Goal: Task Accomplishment & Management: Use online tool/utility

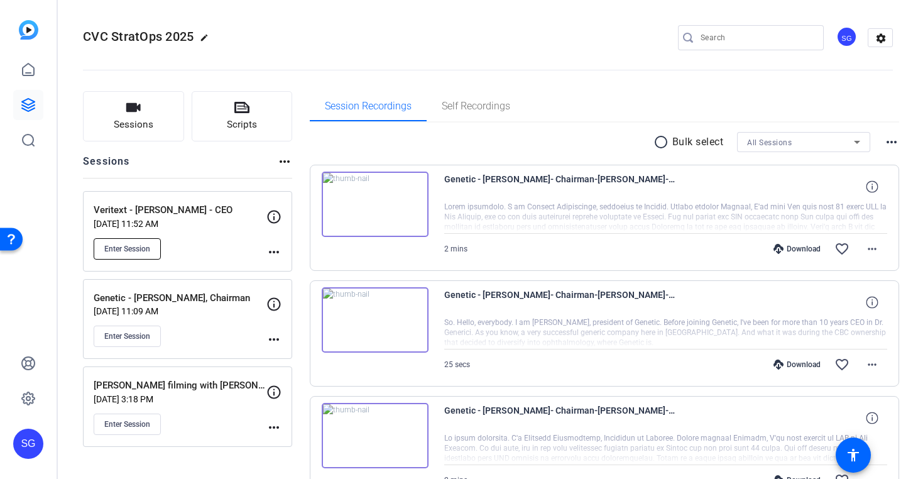
click at [150, 242] on button "Enter Session" at bounding box center [127, 248] width 67 height 21
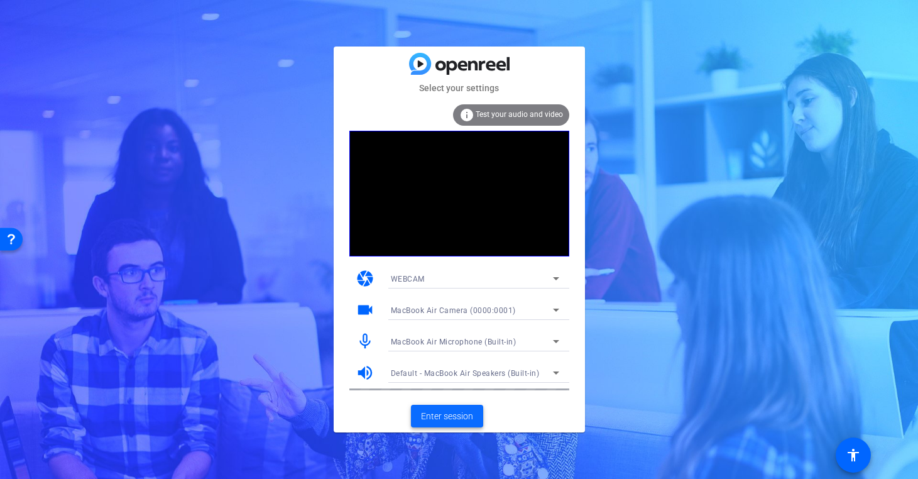
click at [455, 420] on span "Enter session" at bounding box center [447, 416] width 52 height 13
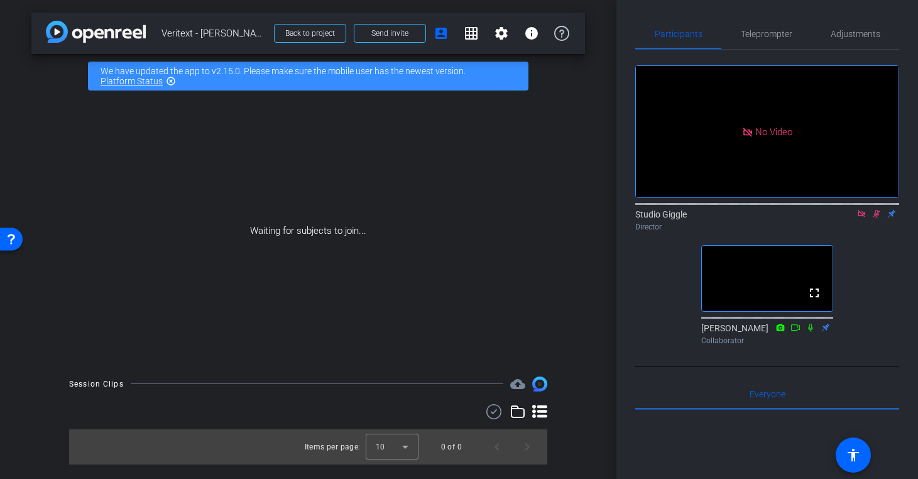
click at [862, 217] on icon at bounding box center [861, 213] width 7 height 7
click at [862, 218] on icon at bounding box center [861, 214] width 7 height 8
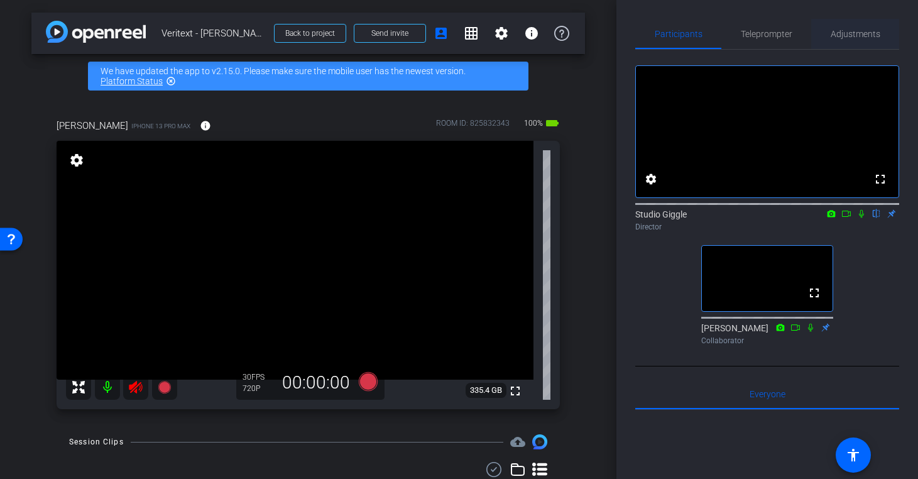
click at [857, 33] on span "Adjustments" at bounding box center [856, 34] width 50 height 9
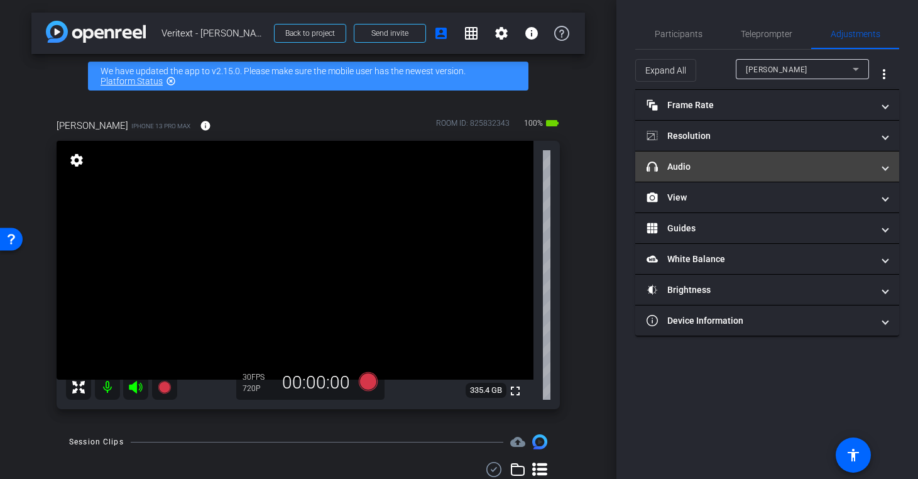
click at [741, 174] on mat-expansion-panel-header "headphone icon Audio" at bounding box center [767, 166] width 264 height 30
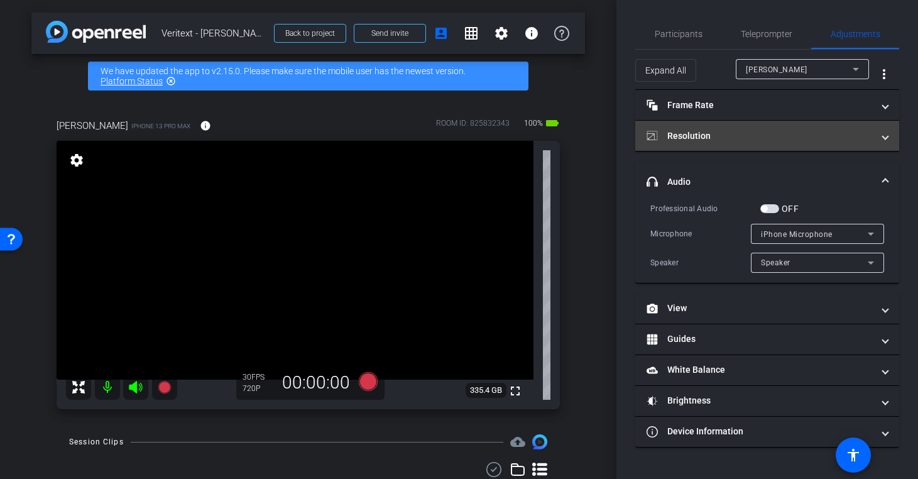
click at [739, 143] on mat-expansion-panel-header "Resolution" at bounding box center [767, 136] width 264 height 30
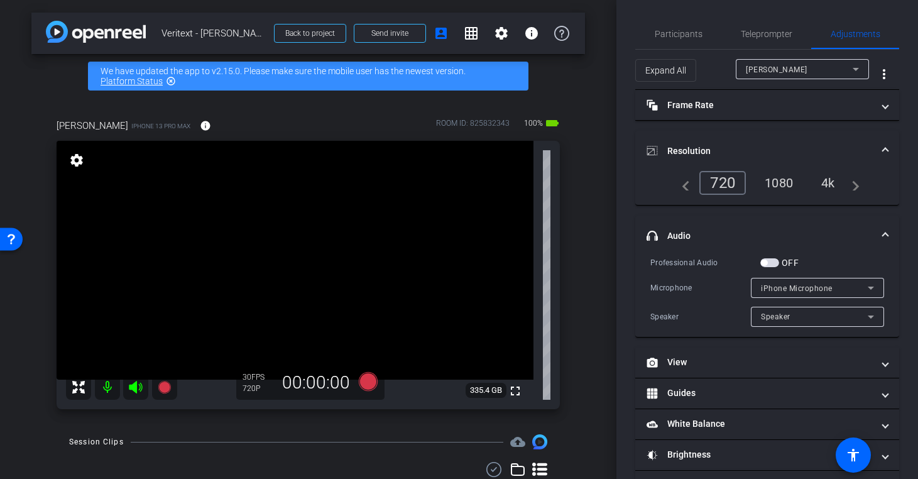
click at [830, 178] on div "4k" at bounding box center [828, 182] width 33 height 21
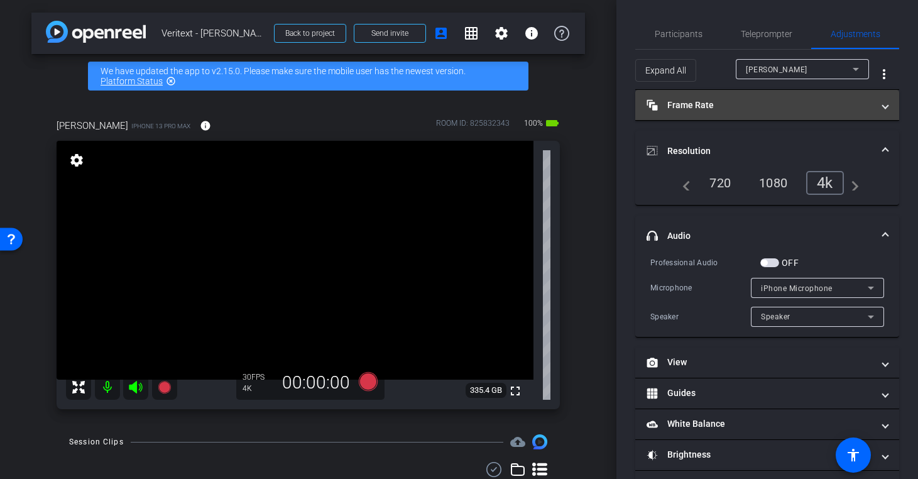
click at [774, 99] on mat-panel-title "Frame Rate Frame Rate" at bounding box center [759, 105] width 226 height 13
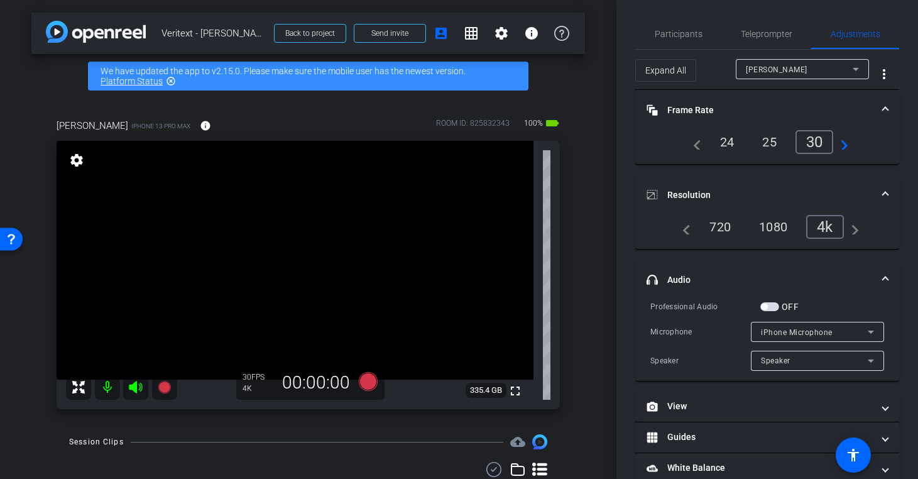
click at [766, 139] on div "25" at bounding box center [769, 141] width 33 height 21
click at [694, 31] on span "Participants" at bounding box center [679, 34] width 48 height 9
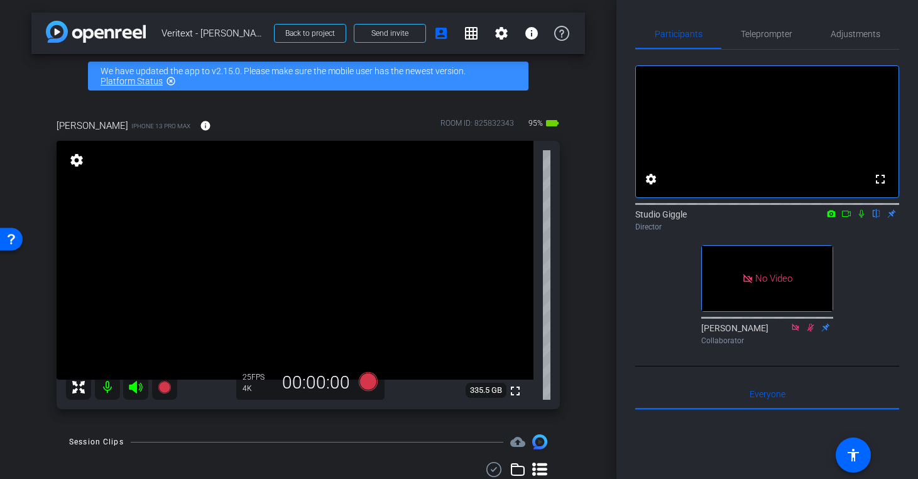
click at [847, 218] on icon at bounding box center [846, 213] width 10 height 9
click at [874, 218] on icon at bounding box center [876, 213] width 10 height 9
click at [372, 386] on icon at bounding box center [367, 381] width 19 height 19
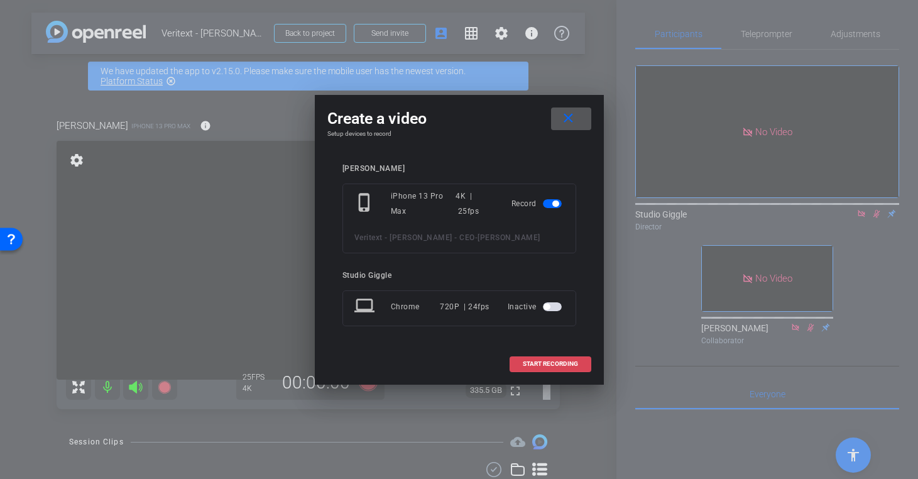
click at [550, 369] on span at bounding box center [550, 364] width 80 height 30
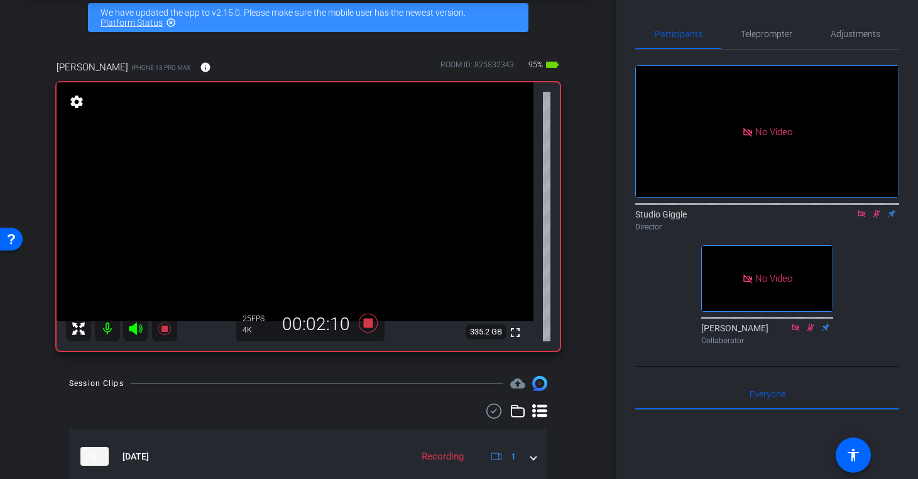
scroll to position [78, 0]
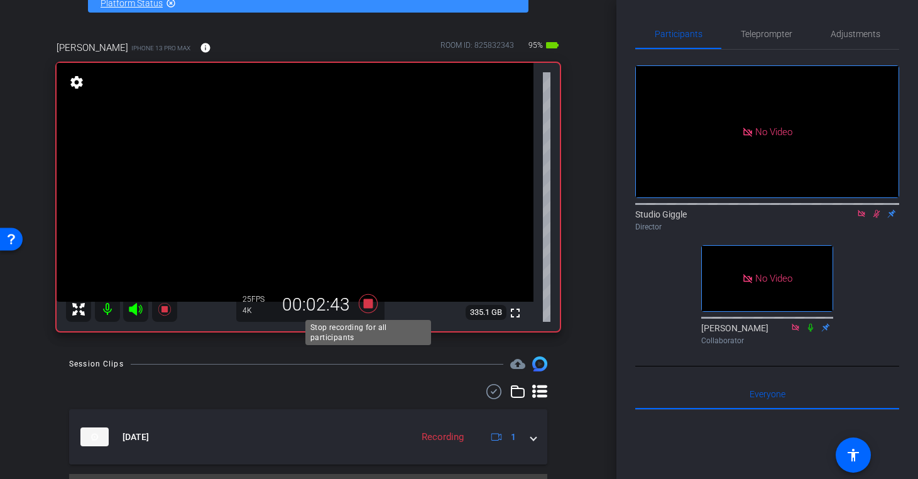
click at [373, 306] on icon at bounding box center [368, 303] width 30 height 23
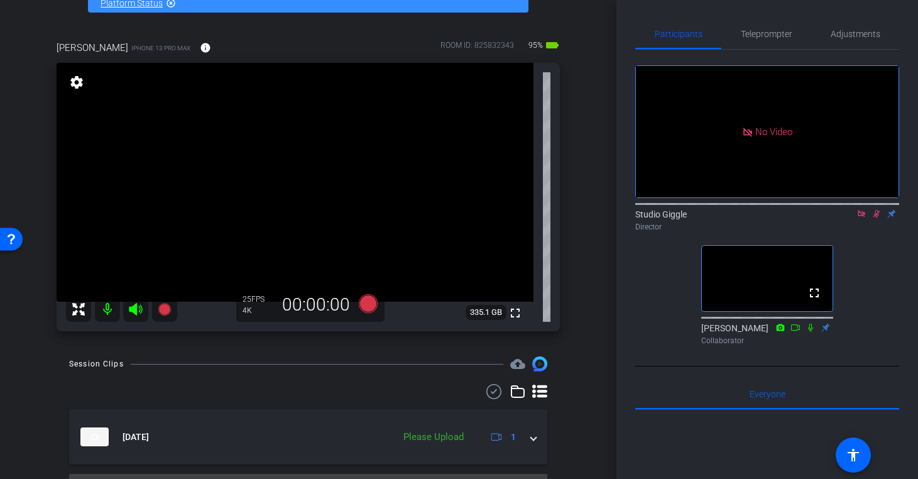
click at [861, 218] on icon at bounding box center [861, 213] width 10 height 9
click at [861, 218] on icon at bounding box center [861, 214] width 7 height 8
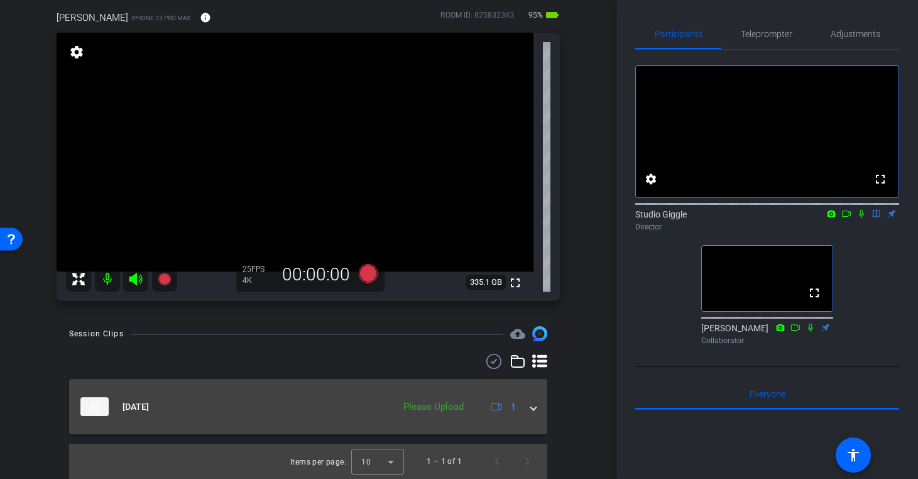
scroll to position [104, 0]
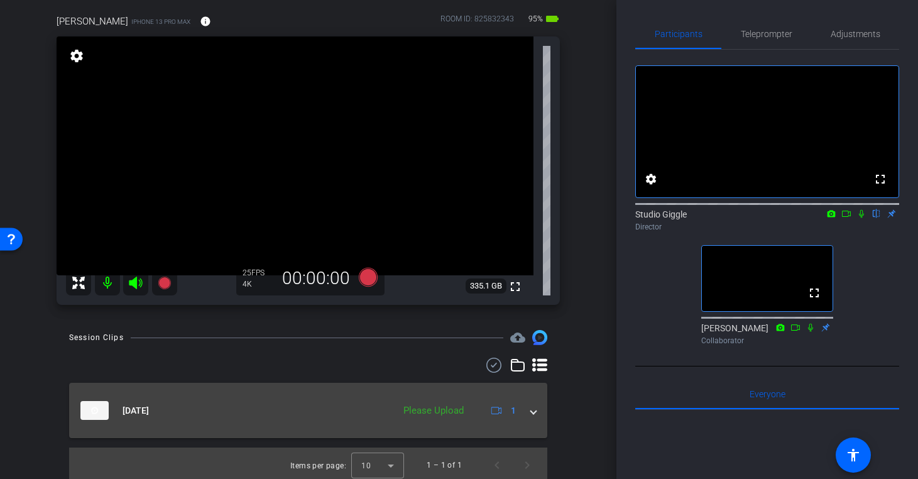
click at [535, 411] on span at bounding box center [533, 410] width 5 height 13
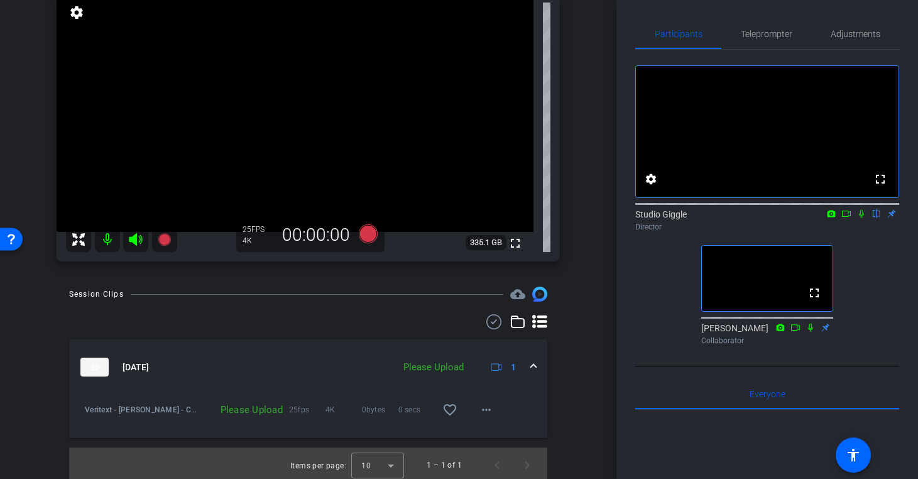
scroll to position [151, 0]
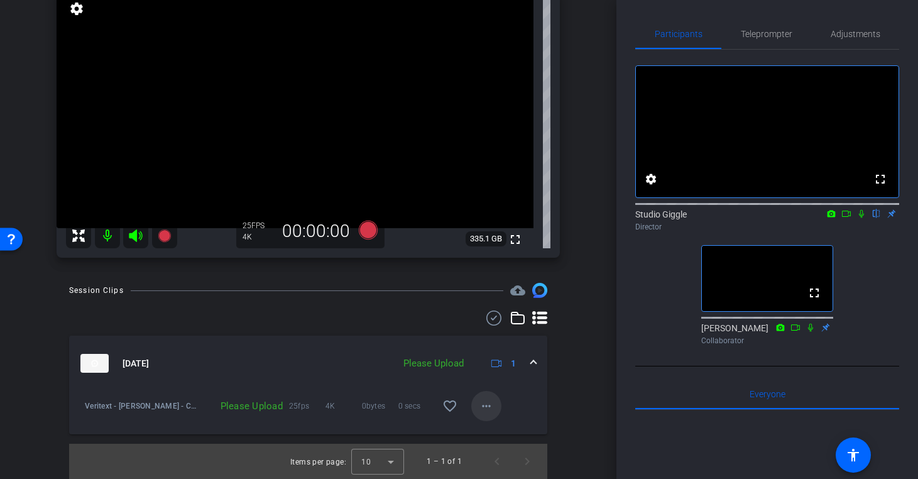
click at [482, 408] on mat-icon "more_horiz" at bounding box center [486, 405] width 15 height 15
click at [488, 432] on span "Upload" at bounding box center [506, 431] width 50 height 15
click at [488, 407] on mat-icon "more_horiz" at bounding box center [486, 405] width 15 height 15
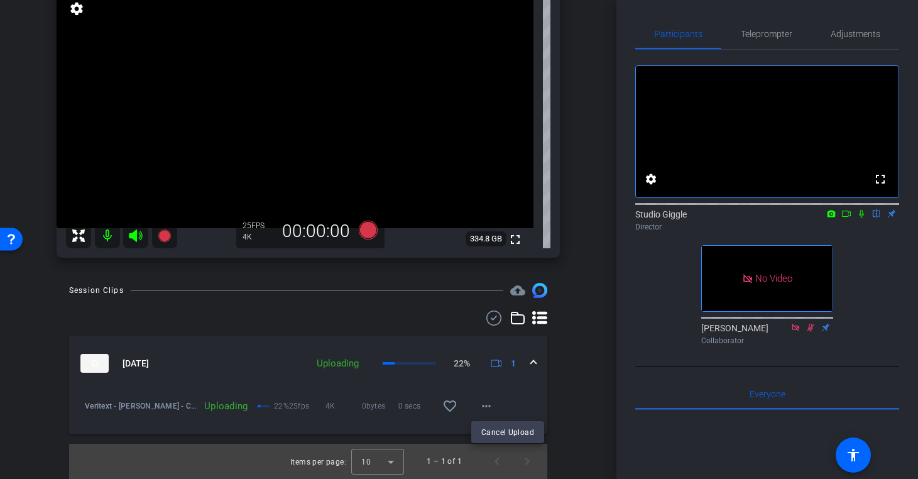
click at [846, 231] on div at bounding box center [459, 239] width 918 height 479
click at [863, 218] on icon at bounding box center [861, 214] width 5 height 8
click at [846, 218] on icon at bounding box center [846, 213] width 10 height 9
click at [371, 230] on icon at bounding box center [367, 230] width 19 height 19
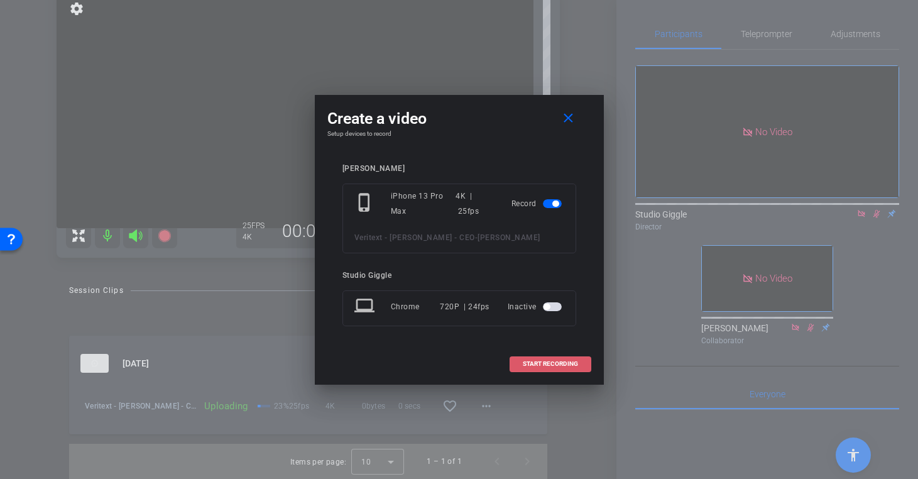
click at [550, 362] on span "START RECORDING" at bounding box center [550, 364] width 55 height 6
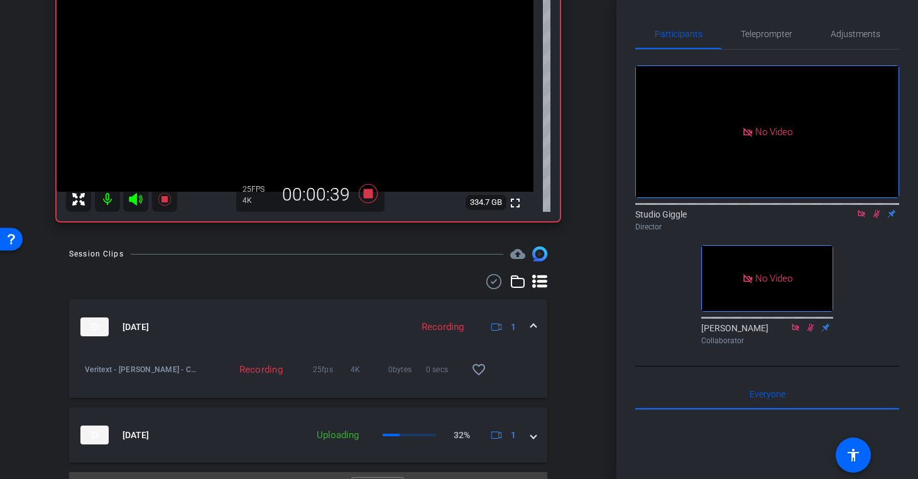
scroll to position [189, 0]
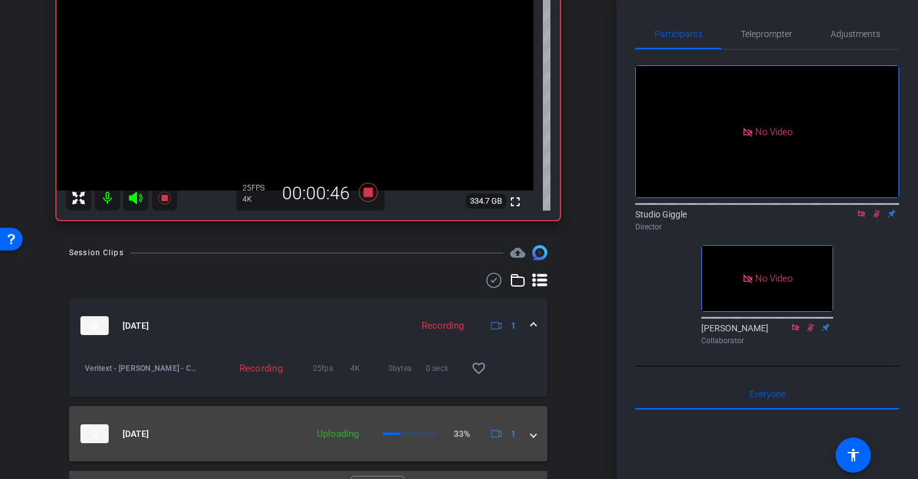
click at [535, 436] on span at bounding box center [533, 433] width 5 height 13
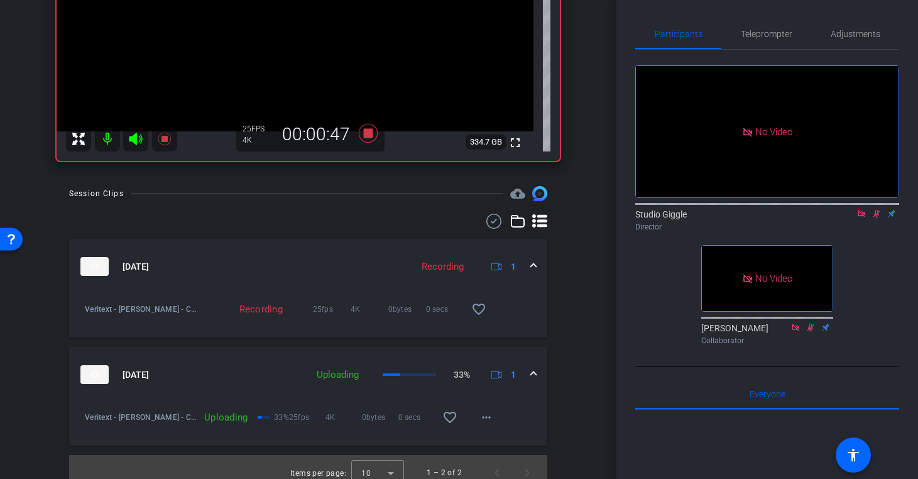
scroll to position [249, 0]
click at [482, 415] on mat-icon "more_horiz" at bounding box center [486, 415] width 15 height 15
click at [567, 395] on div at bounding box center [459, 239] width 918 height 479
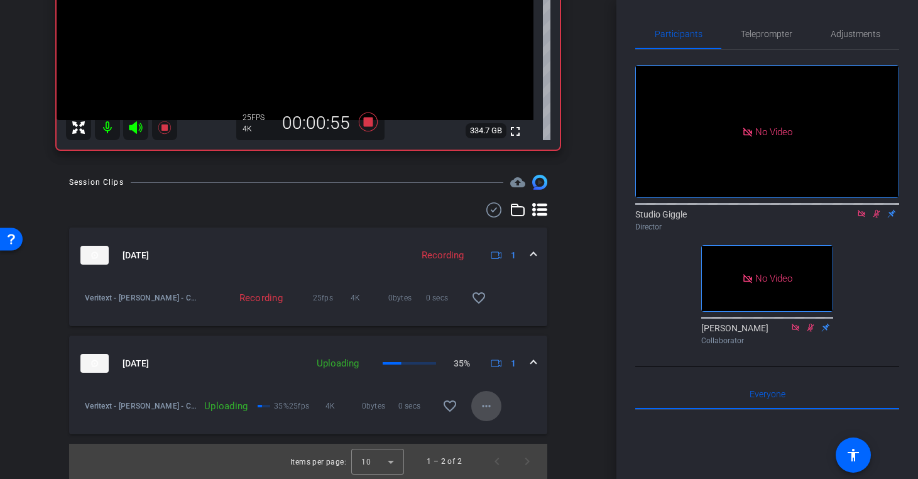
click at [488, 413] on span at bounding box center [486, 406] width 30 height 30
click at [568, 390] on div at bounding box center [459, 239] width 918 height 479
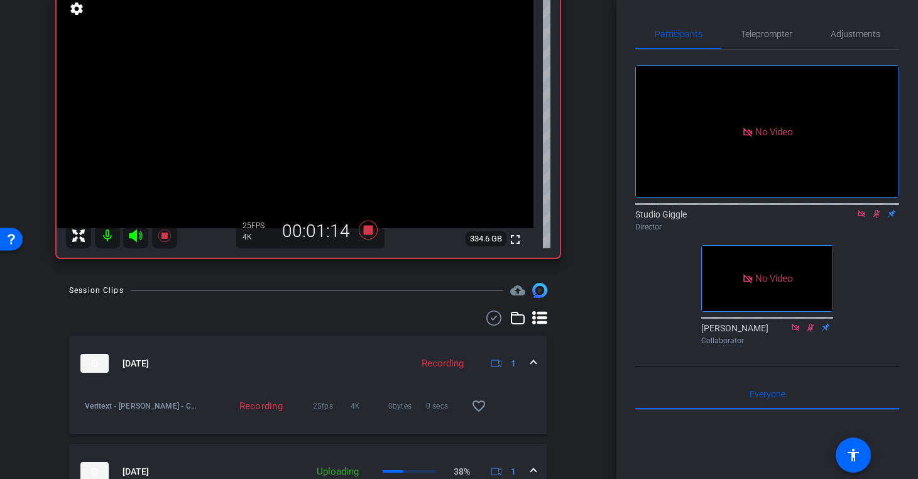
scroll to position [150, 0]
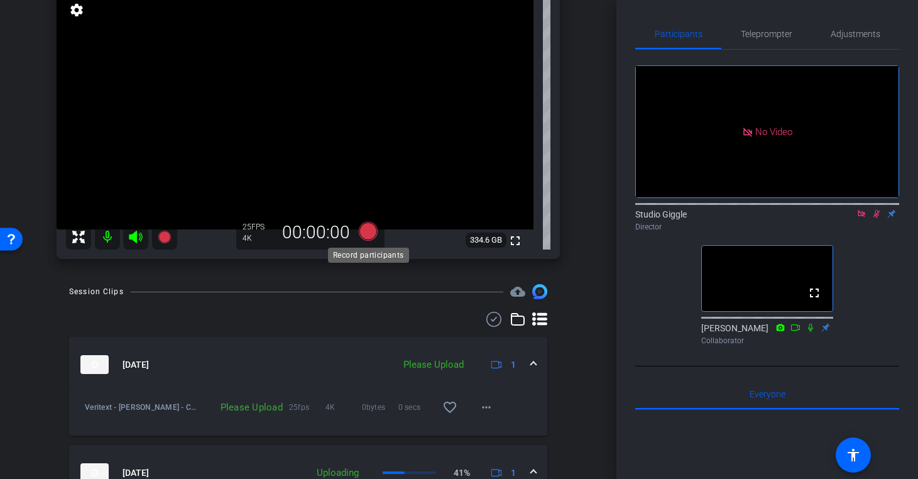
click at [372, 232] on icon at bounding box center [367, 231] width 19 height 19
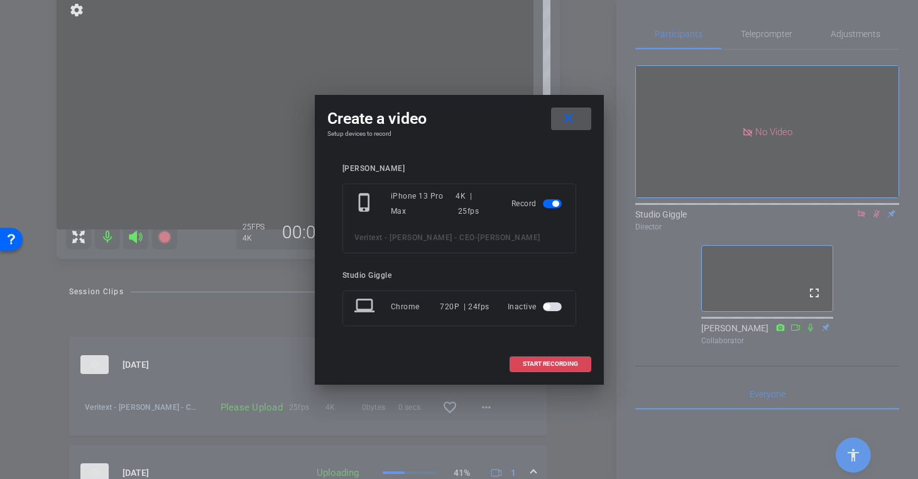
click at [568, 365] on span "START RECORDING" at bounding box center [550, 364] width 55 height 6
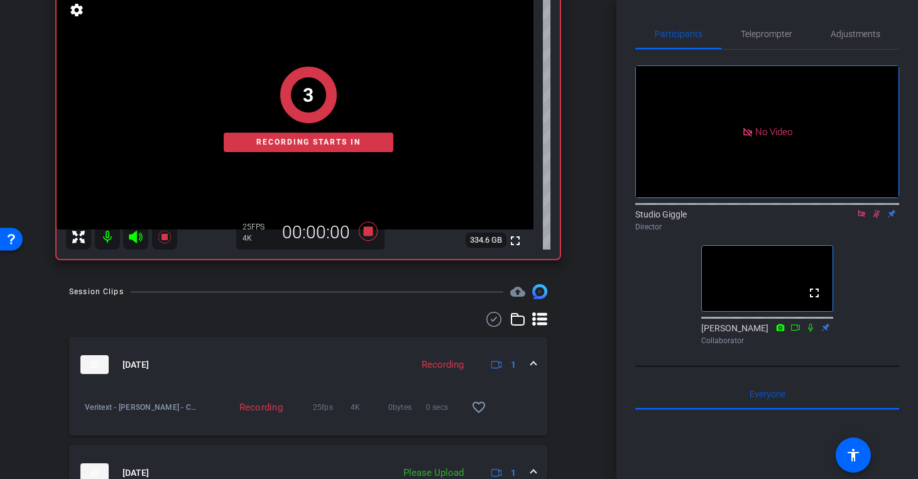
click at [368, 237] on div "3 Recording starts in" at bounding box center [308, 109] width 503 height 298
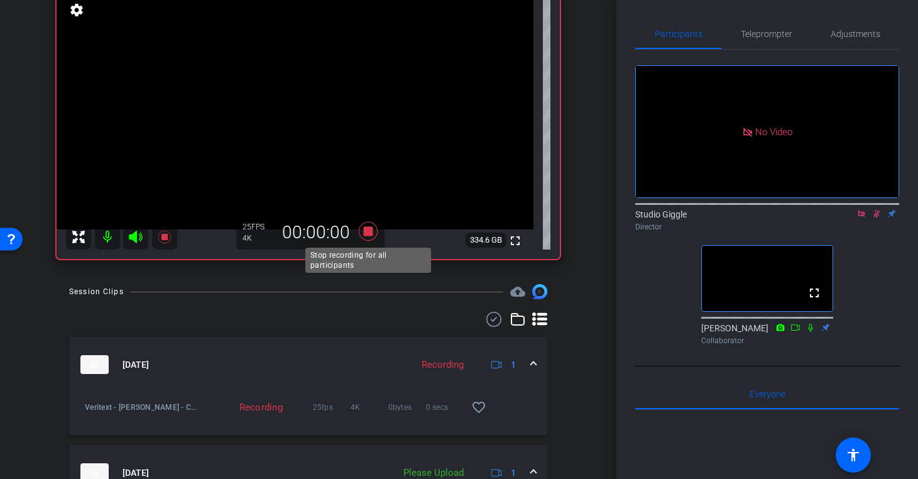
click at [371, 235] on icon at bounding box center [367, 231] width 19 height 19
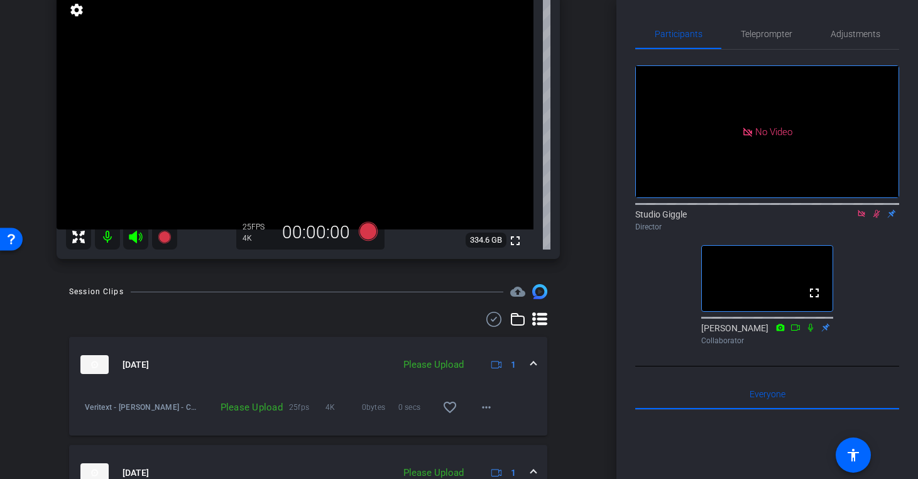
click at [859, 218] on icon at bounding box center [861, 213] width 10 height 9
click at [863, 218] on icon at bounding box center [861, 214] width 7 height 8
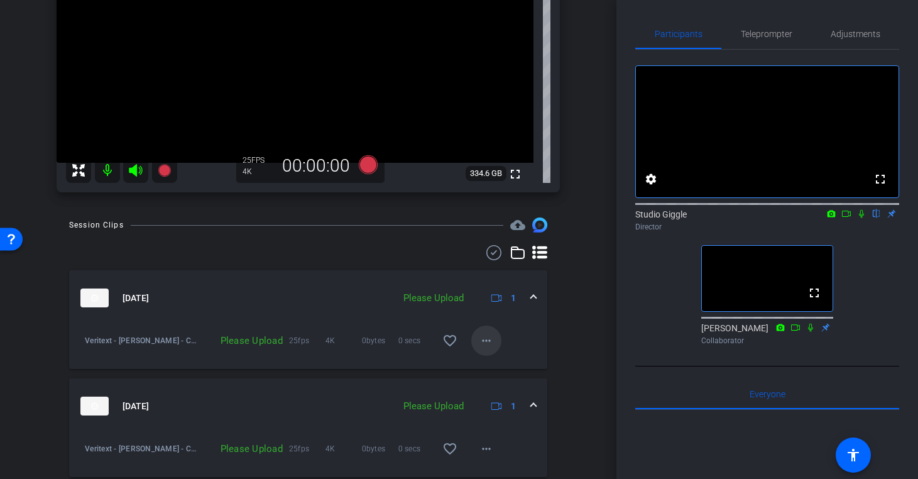
scroll to position [215, 0]
click at [488, 346] on mat-icon "more_horiz" at bounding box center [486, 342] width 15 height 15
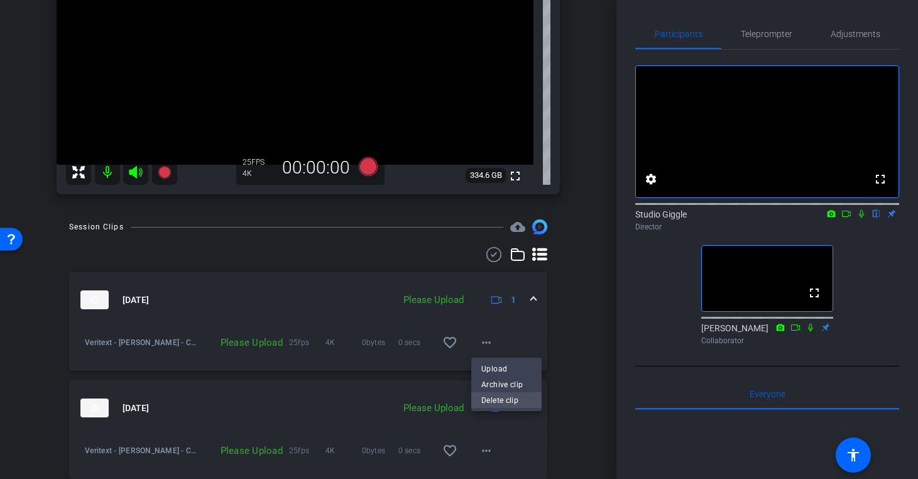
click at [501, 398] on span "Delete clip" at bounding box center [506, 399] width 50 height 15
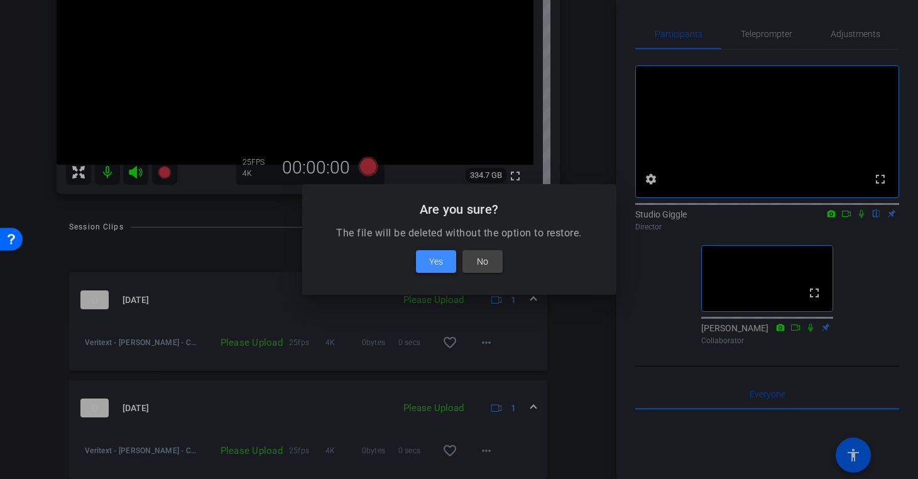
click at [435, 264] on span "Yes" at bounding box center [436, 261] width 14 height 15
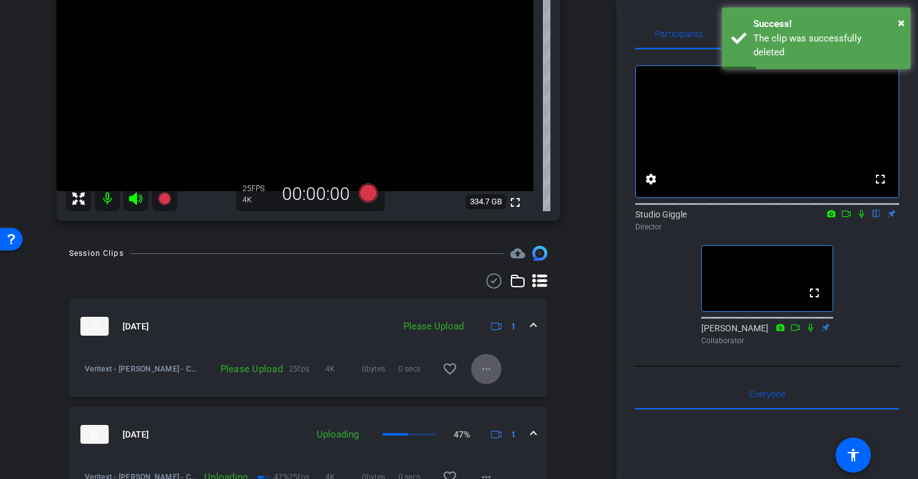
scroll to position [188, 0]
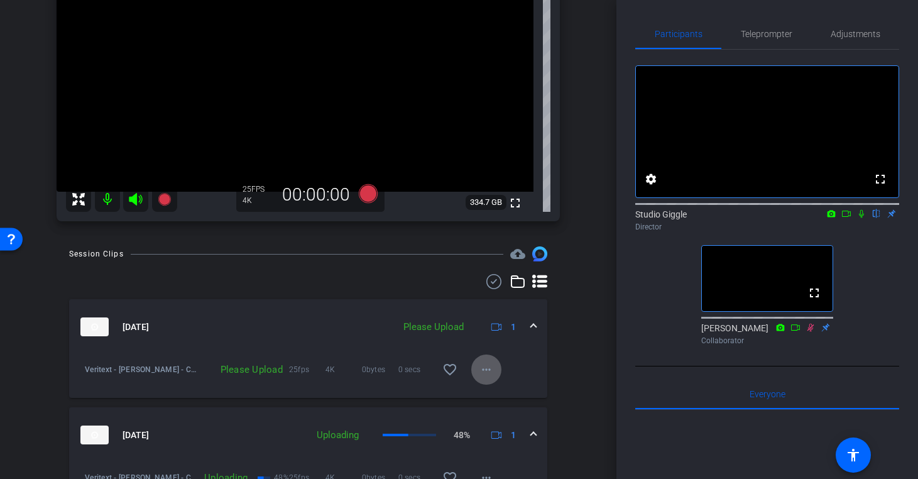
click at [848, 217] on icon at bounding box center [846, 213] width 9 height 6
click at [878, 218] on icon at bounding box center [876, 213] width 10 height 9
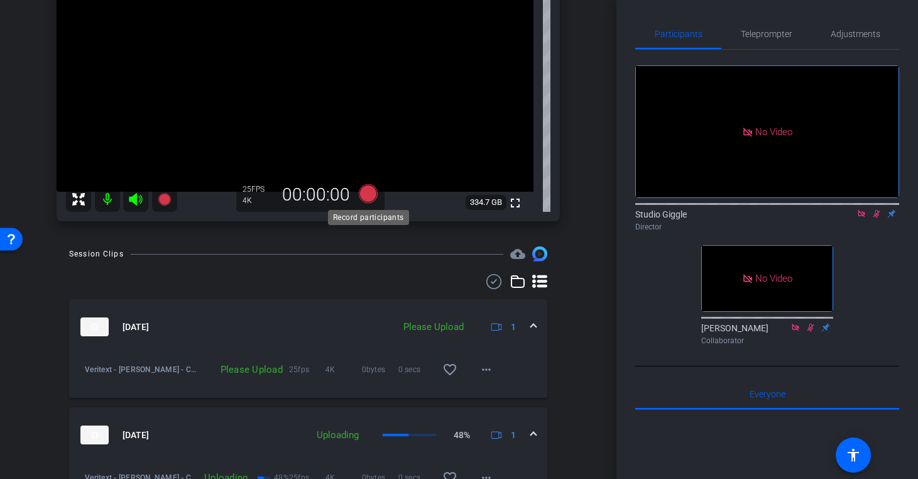
click at [371, 191] on icon at bounding box center [367, 193] width 19 height 19
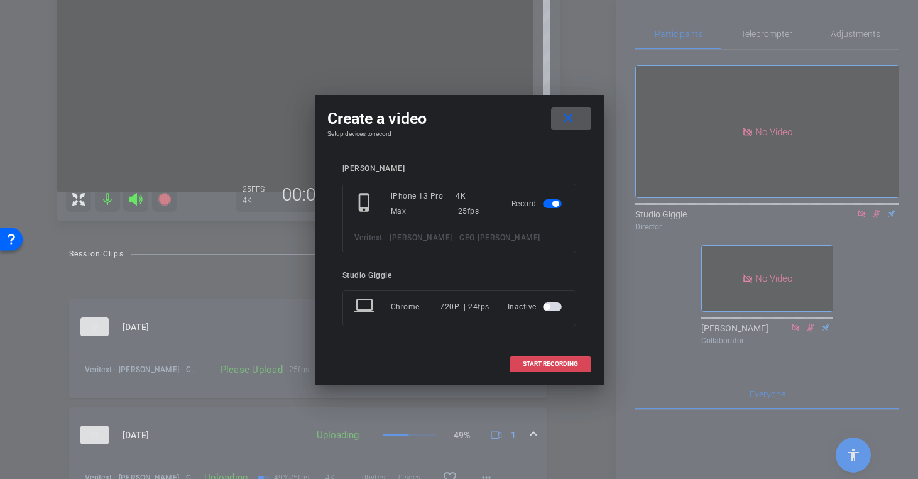
click at [553, 366] on span "START RECORDING" at bounding box center [550, 364] width 55 height 6
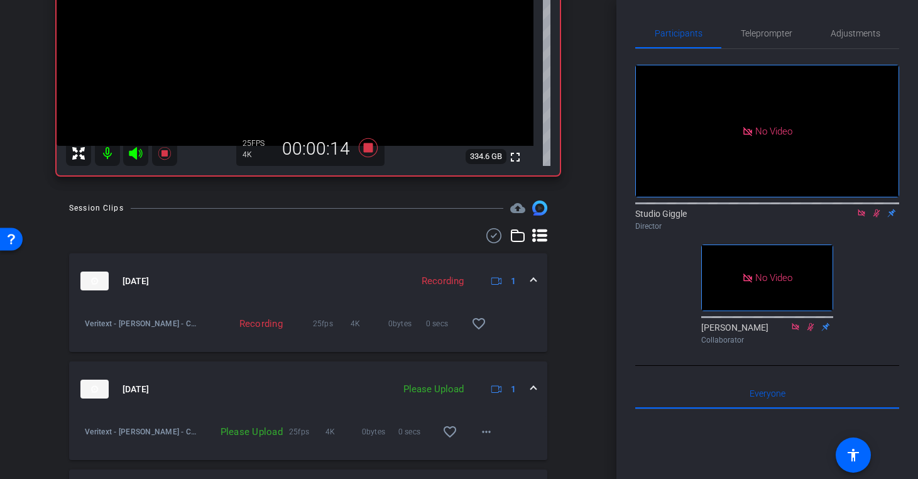
scroll to position [248, 0]
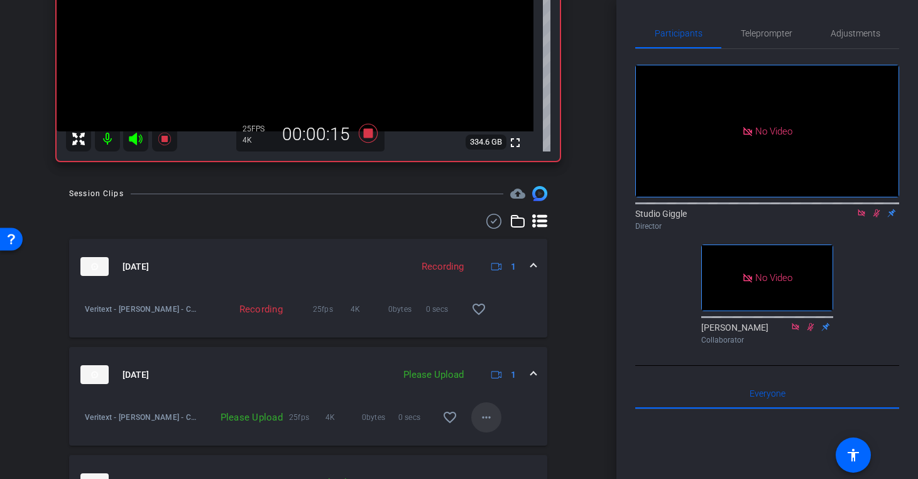
click at [487, 418] on mat-icon "more_horiz" at bounding box center [486, 417] width 15 height 15
click at [560, 423] on div at bounding box center [459, 239] width 918 height 479
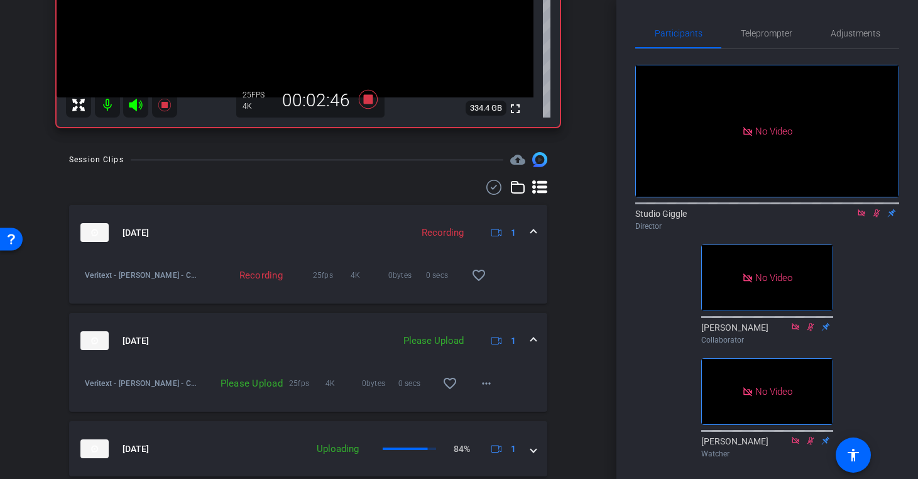
scroll to position [279, 0]
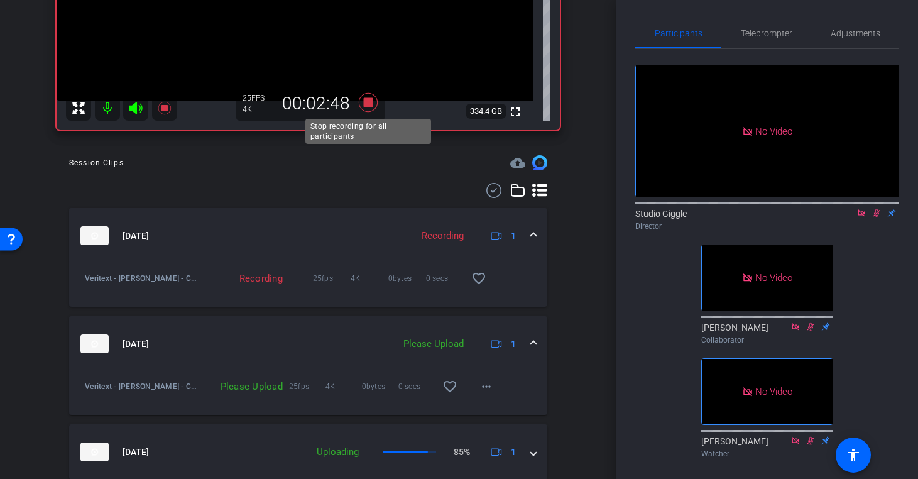
click at [371, 101] on icon at bounding box center [367, 102] width 19 height 19
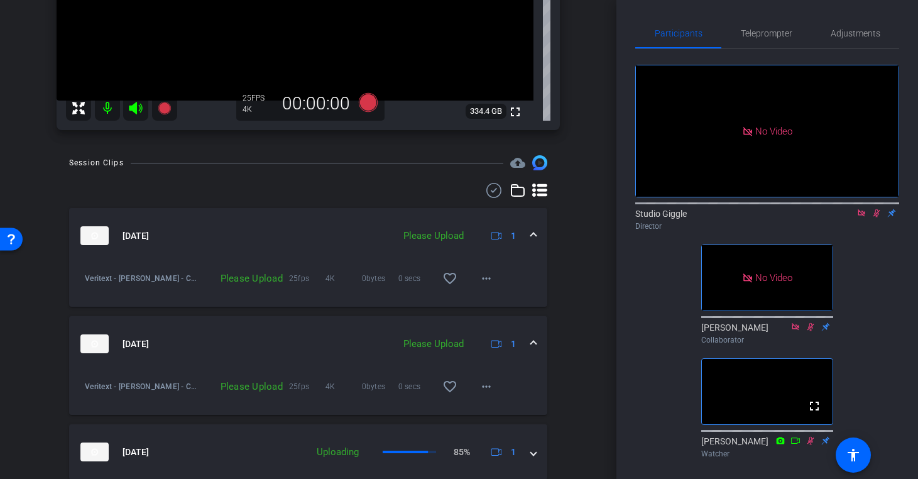
click at [862, 217] on icon at bounding box center [861, 213] width 10 height 9
click at [862, 217] on icon at bounding box center [861, 213] width 7 height 8
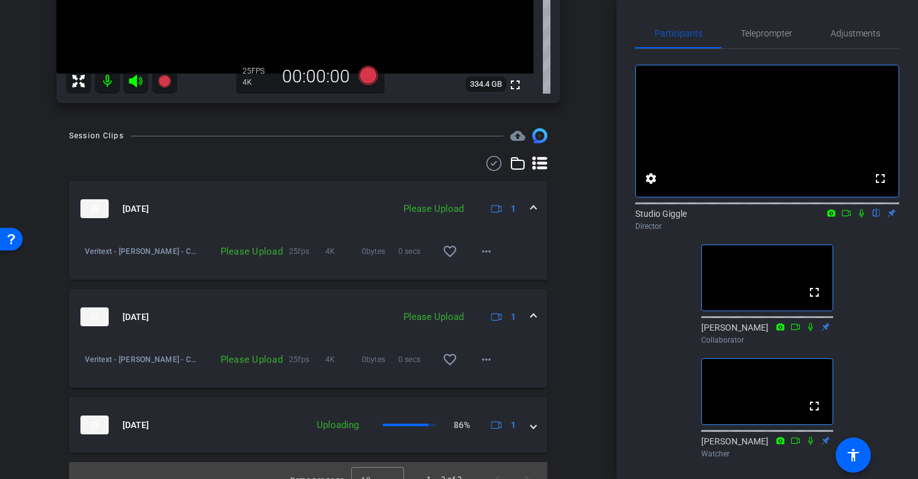
scroll to position [324, 0]
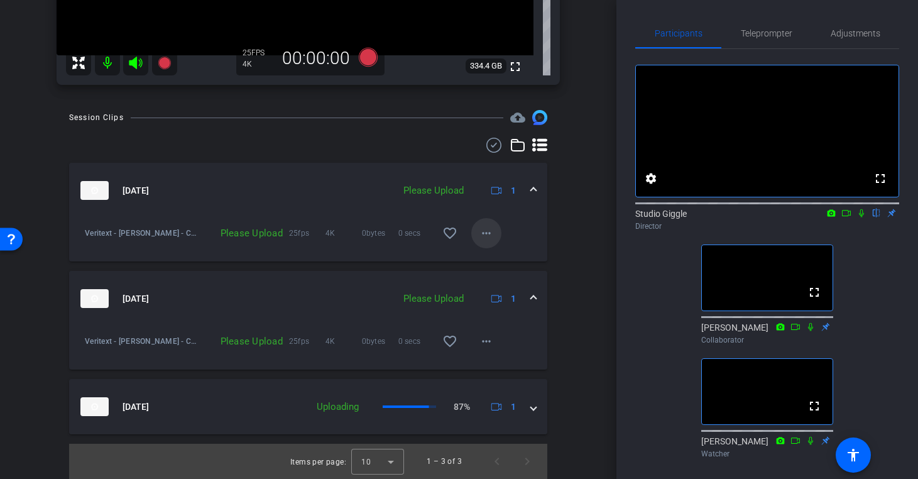
click at [488, 231] on mat-icon "more_horiz" at bounding box center [486, 233] width 15 height 15
click at [519, 257] on span "Upload" at bounding box center [506, 258] width 50 height 15
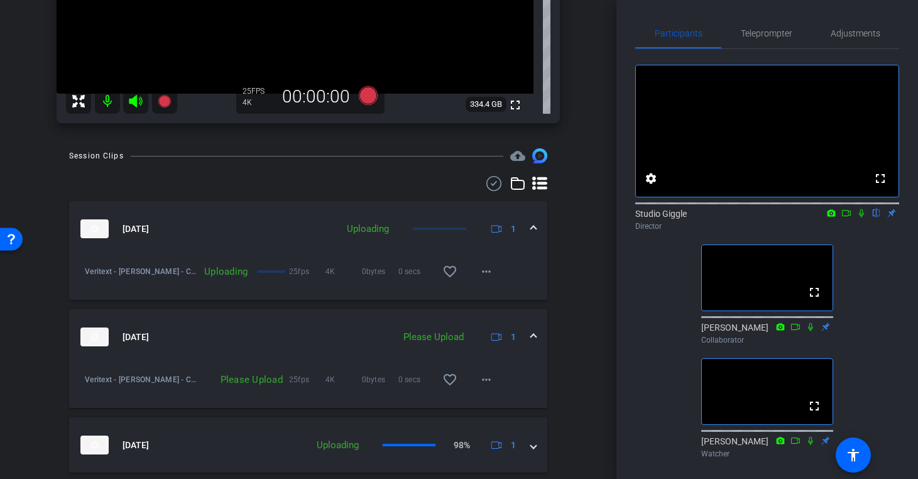
scroll to position [285, 0]
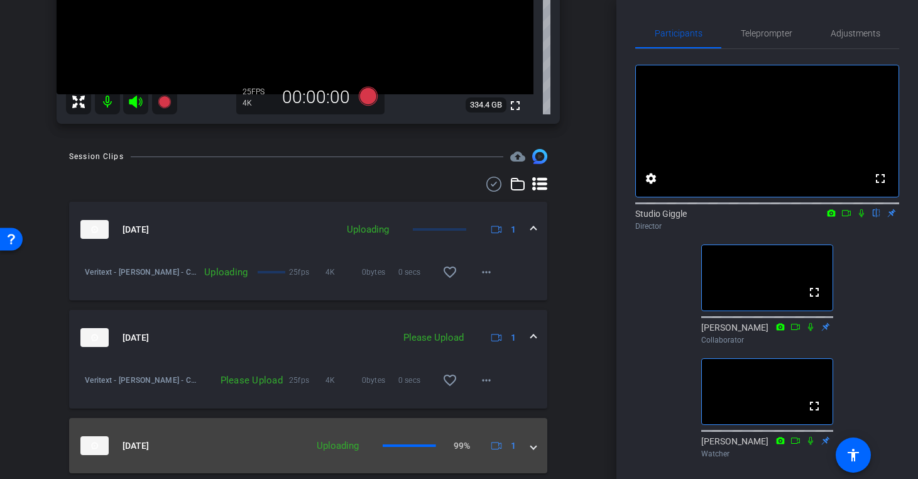
click at [536, 445] on span at bounding box center [533, 445] width 5 height 13
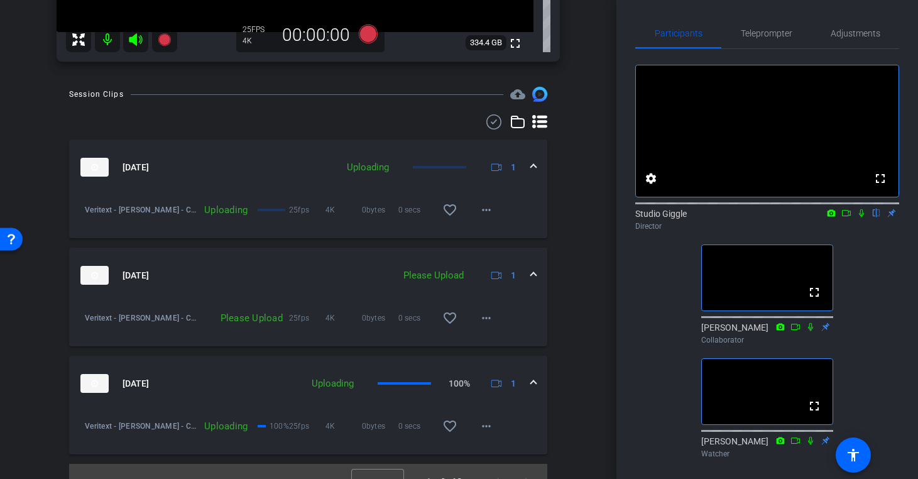
scroll to position [355, 0]
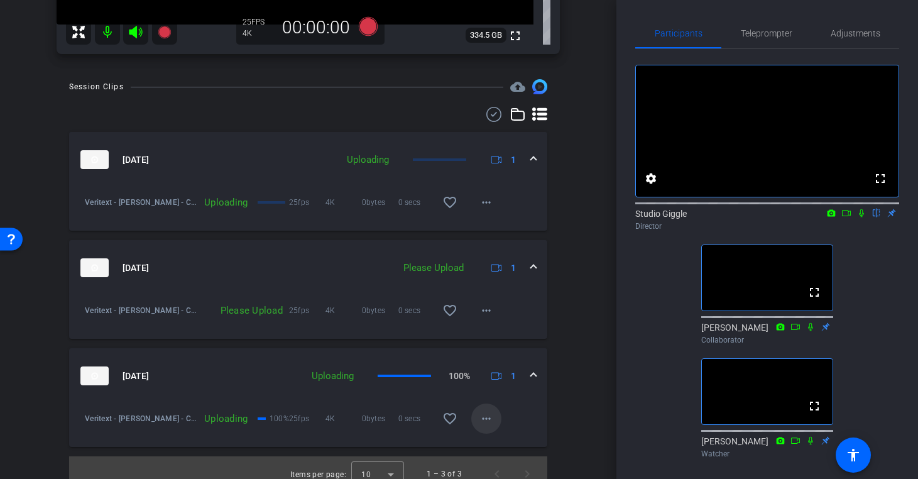
click at [490, 418] on mat-icon "more_horiz" at bounding box center [486, 418] width 15 height 15
click at [577, 395] on div at bounding box center [459, 239] width 918 height 479
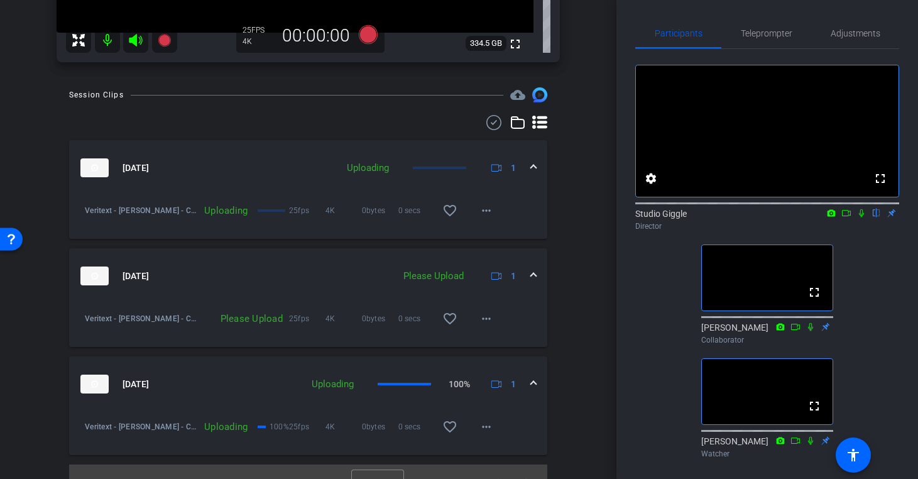
scroll to position [346, 0]
click at [485, 430] on mat-icon "more_horiz" at bounding box center [486, 427] width 15 height 15
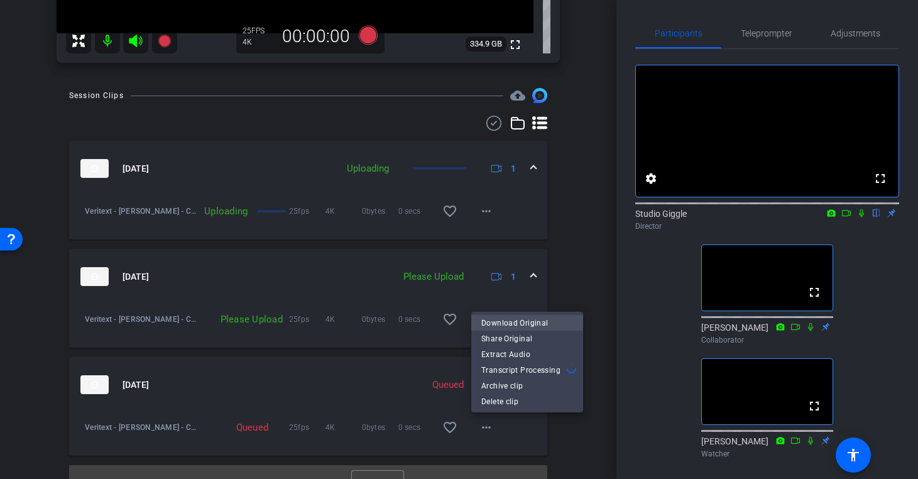
click at [538, 324] on span "Download Original" at bounding box center [527, 322] width 92 height 15
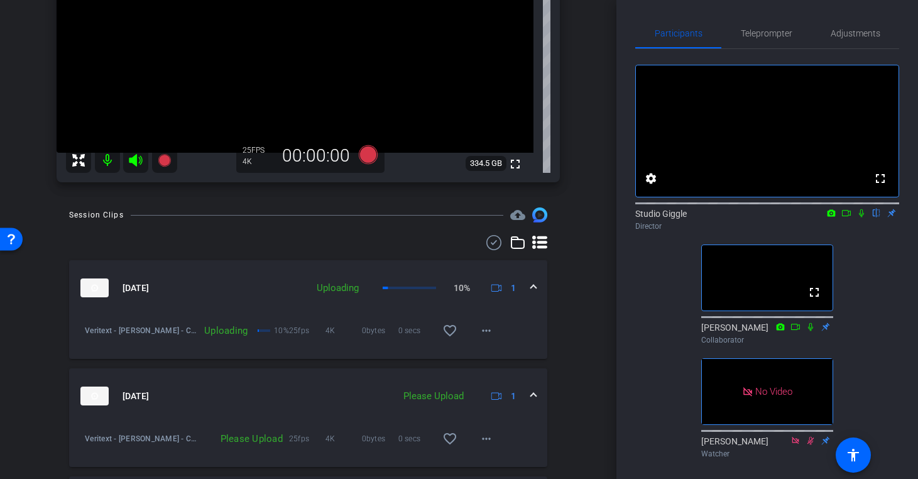
scroll to position [215, 0]
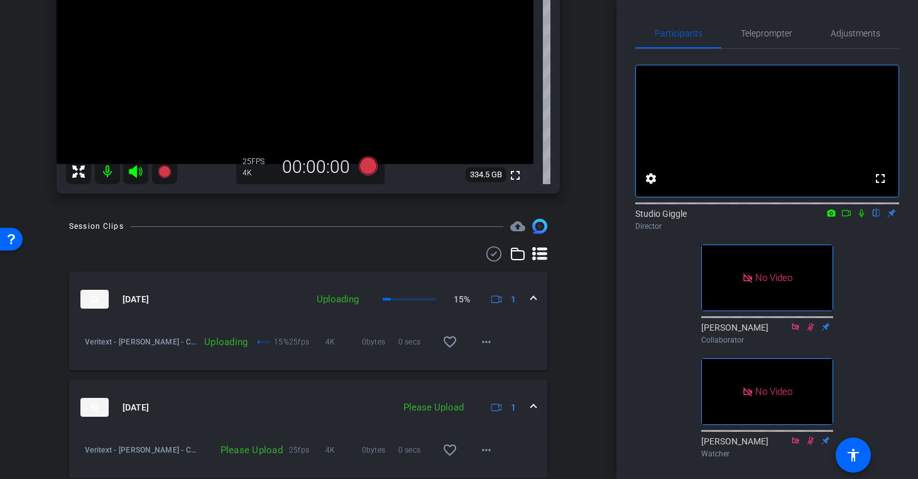
click at [847, 217] on icon at bounding box center [846, 213] width 10 height 9
click at [876, 217] on icon at bounding box center [876, 213] width 10 height 9
click at [366, 166] on icon at bounding box center [367, 165] width 19 height 19
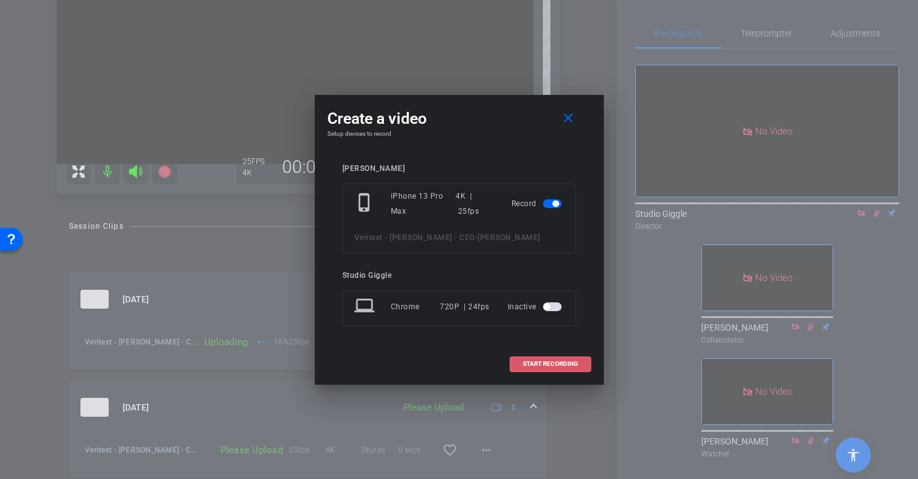
click at [557, 366] on span "START RECORDING" at bounding box center [550, 364] width 55 height 6
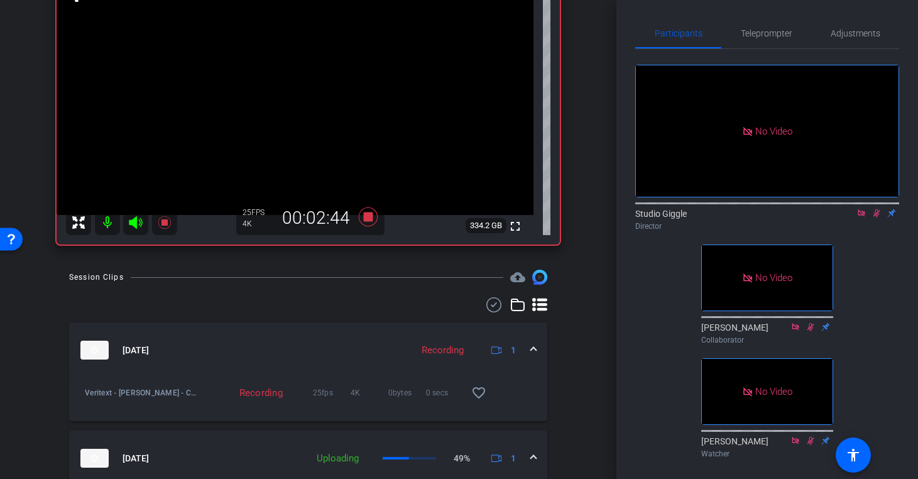
scroll to position [163, 0]
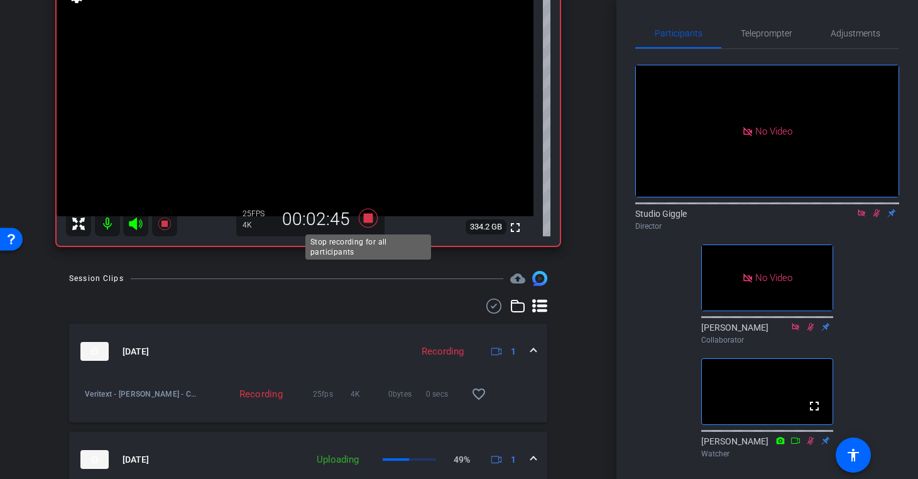
click at [365, 217] on icon at bounding box center [367, 218] width 19 height 19
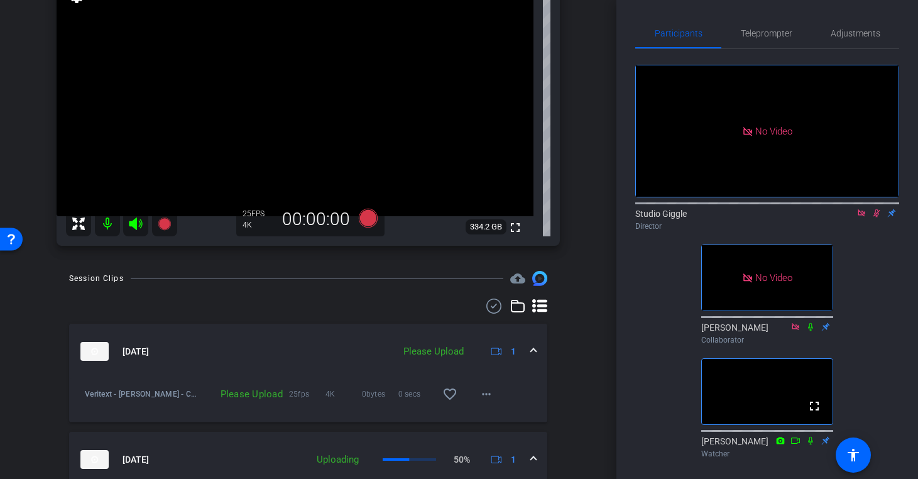
click at [861, 217] on icon at bounding box center [861, 213] width 10 height 9
click at [863, 217] on icon at bounding box center [861, 213] width 7 height 8
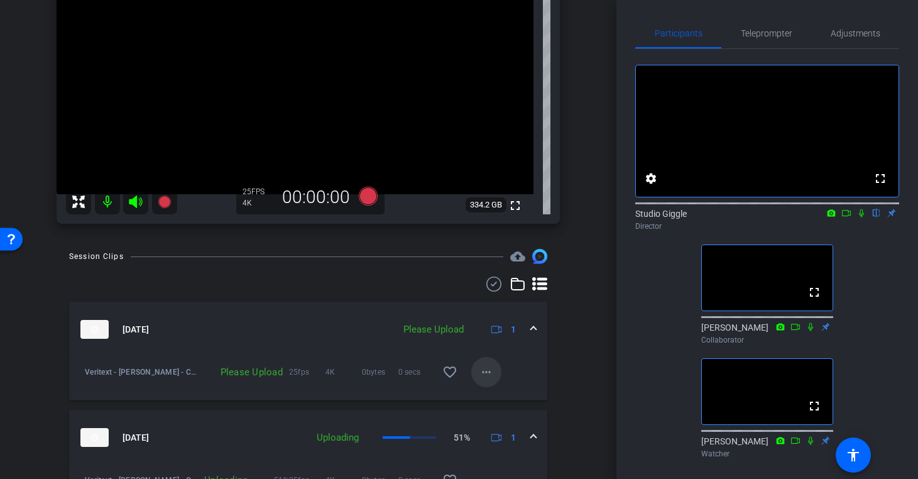
click at [486, 372] on mat-icon "more_horiz" at bounding box center [486, 371] width 15 height 15
click at [493, 396] on span "Upload" at bounding box center [506, 397] width 50 height 15
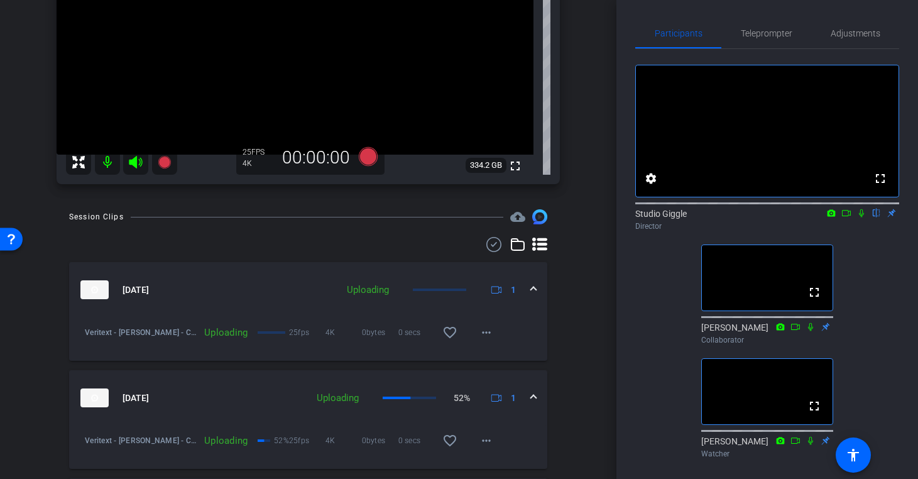
scroll to position [226, 0]
click at [450, 332] on mat-icon "favorite_border" at bounding box center [449, 331] width 15 height 15
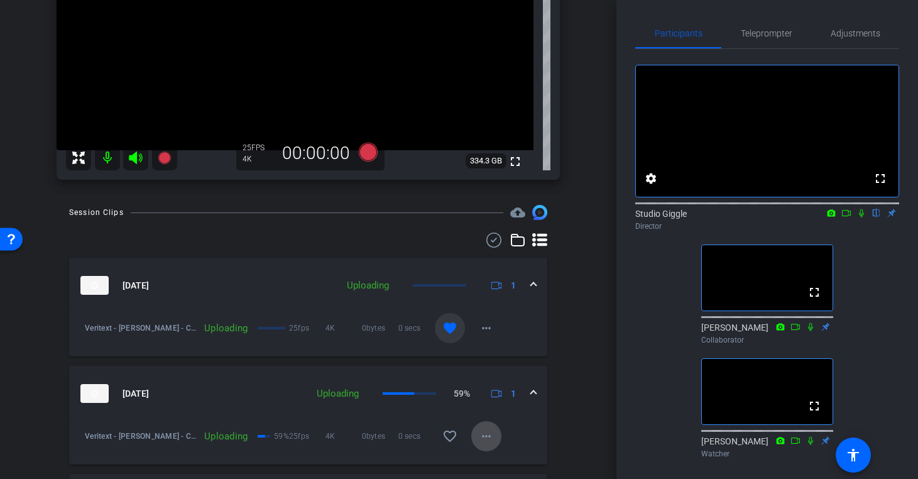
click at [483, 434] on mat-icon "more_horiz" at bounding box center [486, 435] width 15 height 15
click at [531, 389] on div at bounding box center [459, 239] width 918 height 479
click at [531, 391] on span at bounding box center [533, 393] width 5 height 13
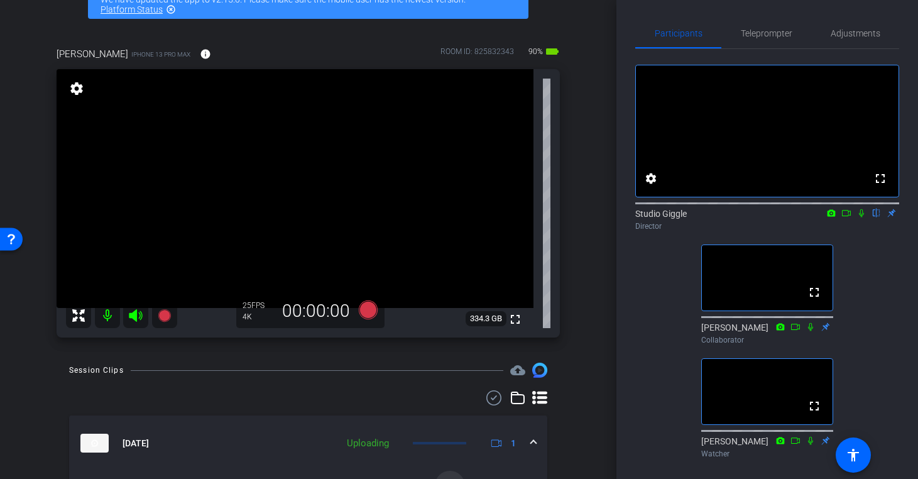
scroll to position [78, 0]
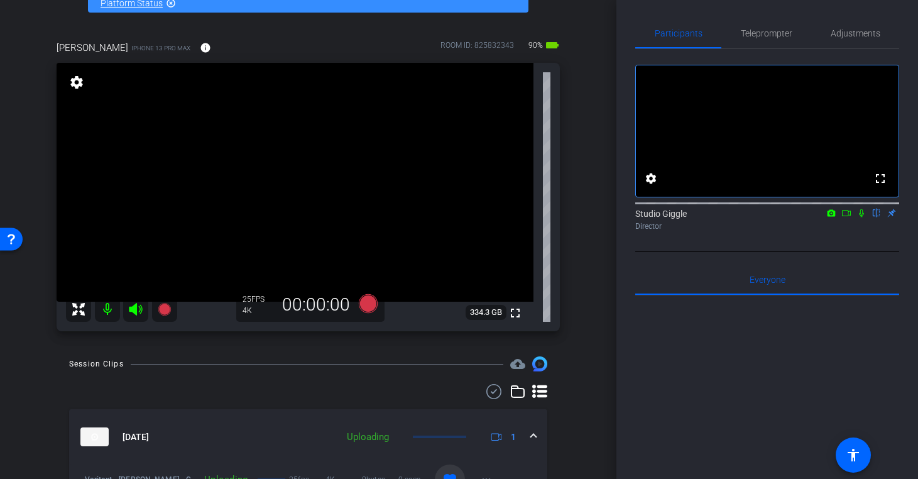
click at [863, 217] on icon at bounding box center [861, 213] width 10 height 9
click at [854, 219] on mat-icon at bounding box center [861, 212] width 15 height 11
click at [841, 217] on icon at bounding box center [846, 213] width 10 height 9
click at [876, 217] on icon at bounding box center [876, 213] width 5 height 8
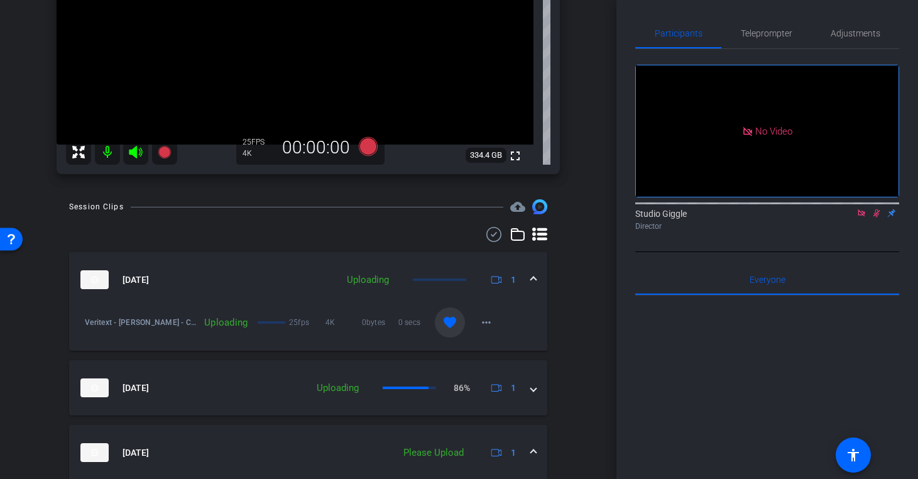
scroll to position [236, 0]
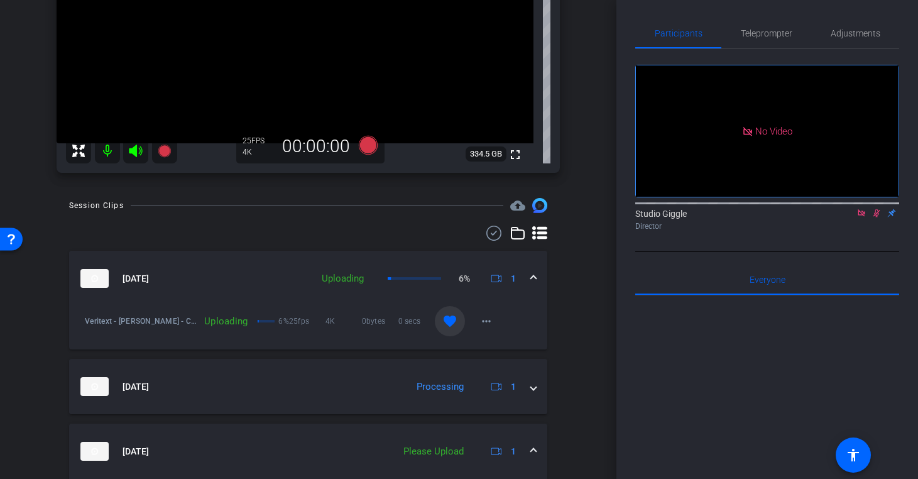
click at [862, 217] on icon at bounding box center [861, 213] width 10 height 9
click at [850, 216] on icon at bounding box center [846, 213] width 9 height 6
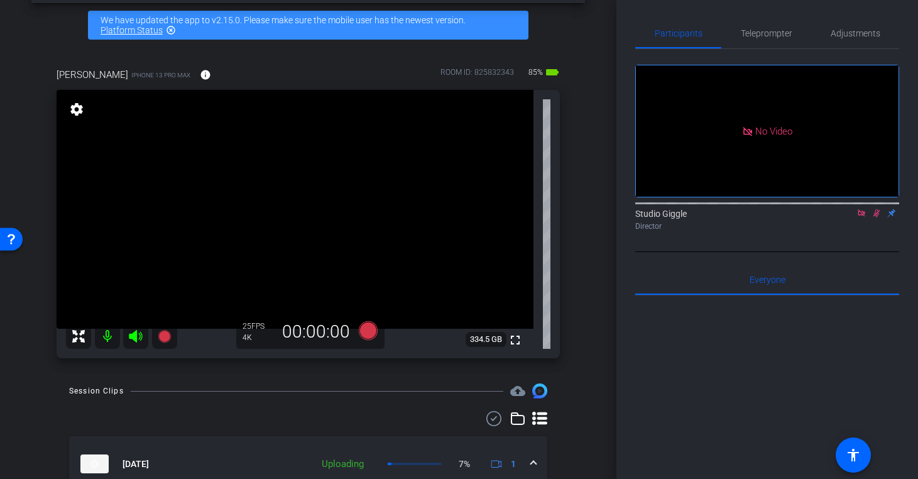
scroll to position [49, 0]
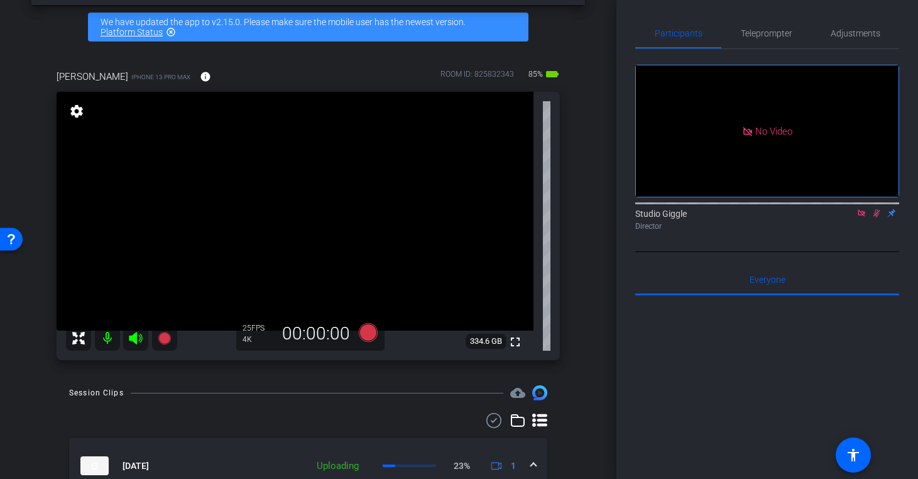
click at [861, 217] on icon at bounding box center [861, 213] width 10 height 9
click at [860, 217] on icon at bounding box center [861, 213] width 7 height 8
click at [847, 217] on icon at bounding box center [846, 213] width 10 height 9
click at [874, 217] on icon at bounding box center [876, 213] width 10 height 9
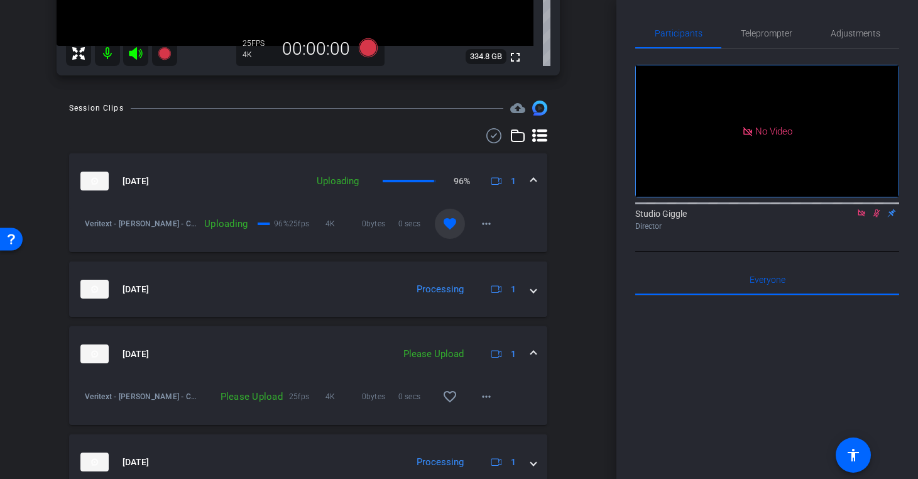
scroll to position [347, 0]
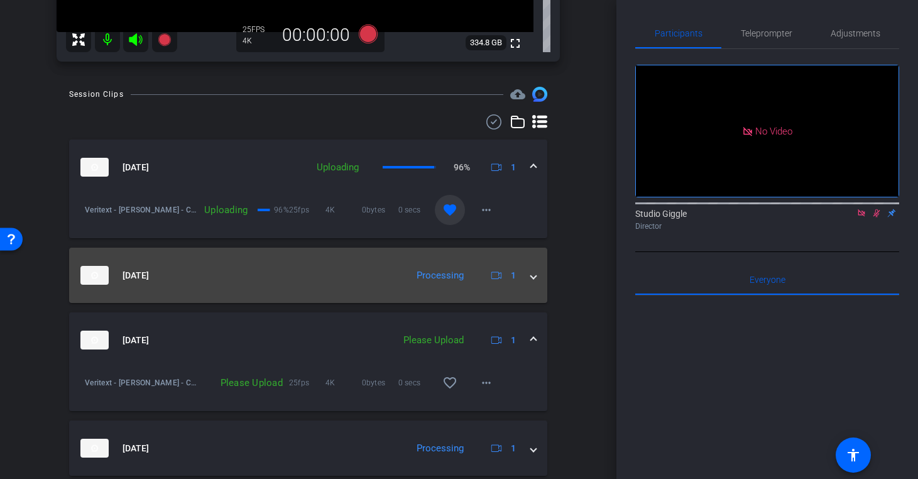
click at [531, 276] on span at bounding box center [533, 275] width 5 height 13
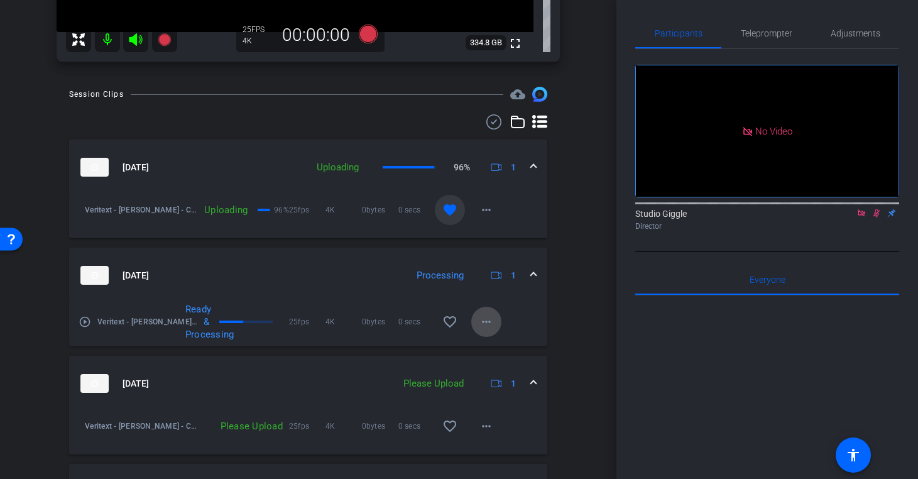
click at [487, 321] on mat-icon "more_horiz" at bounding box center [486, 321] width 15 height 15
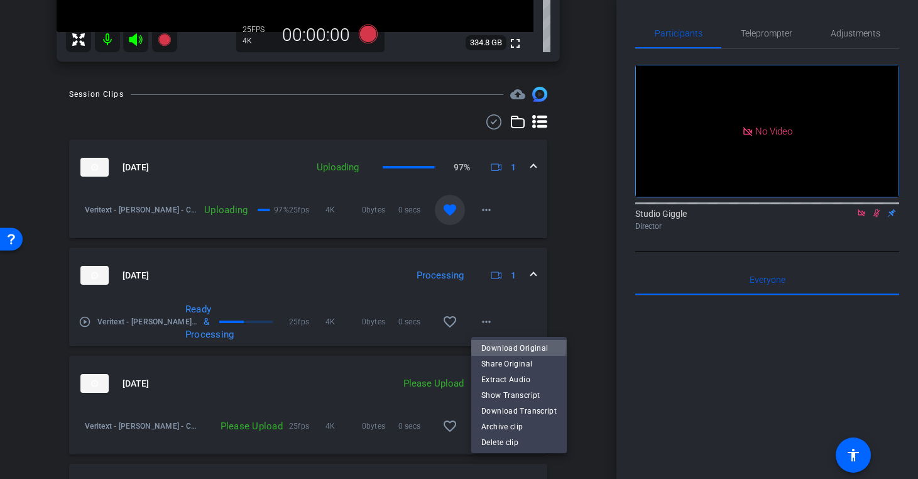
click at [506, 344] on span "Download Original" at bounding box center [518, 347] width 75 height 15
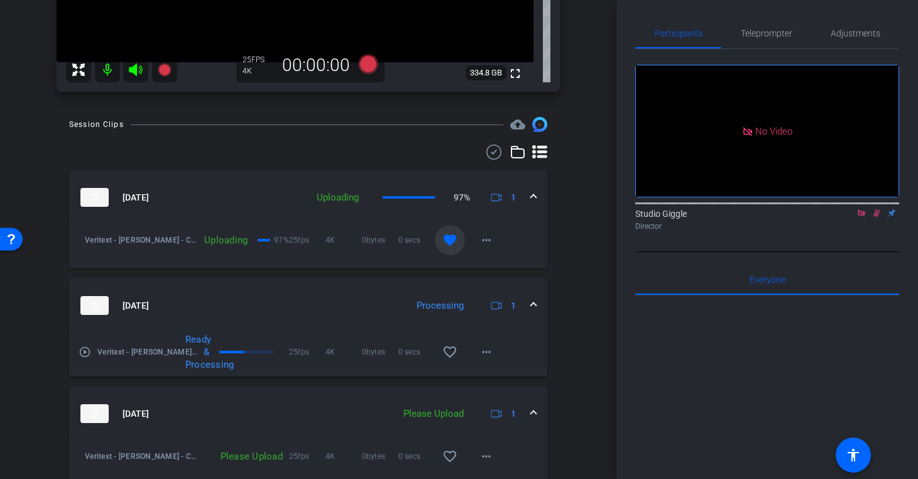
scroll to position [317, 0]
click at [479, 238] on mat-icon "more_horiz" at bounding box center [486, 240] width 15 height 15
click at [555, 242] on div at bounding box center [459, 239] width 918 height 479
click at [492, 240] on mat-icon "more_horiz" at bounding box center [486, 240] width 15 height 15
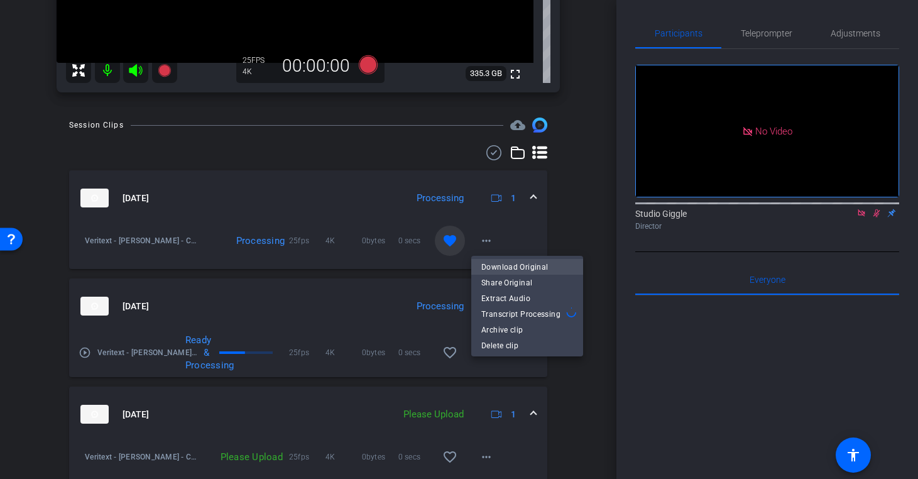
click at [525, 266] on span "Download Original" at bounding box center [527, 266] width 92 height 15
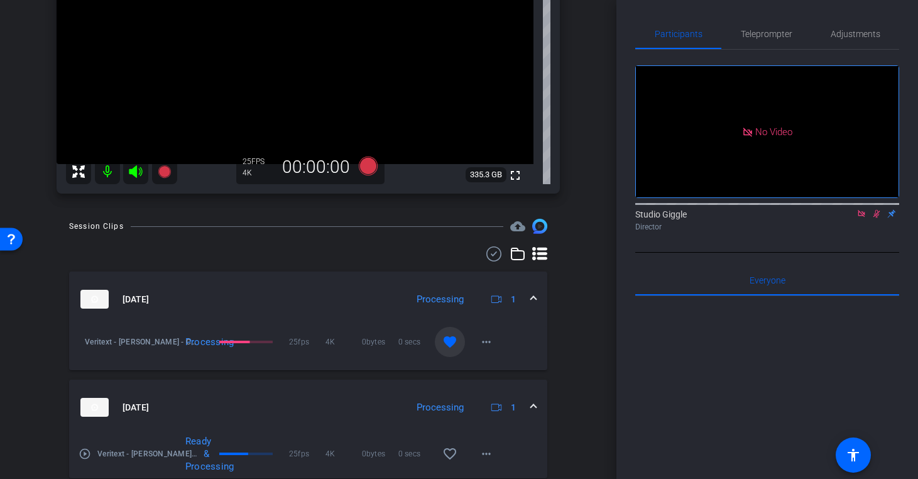
scroll to position [212, 0]
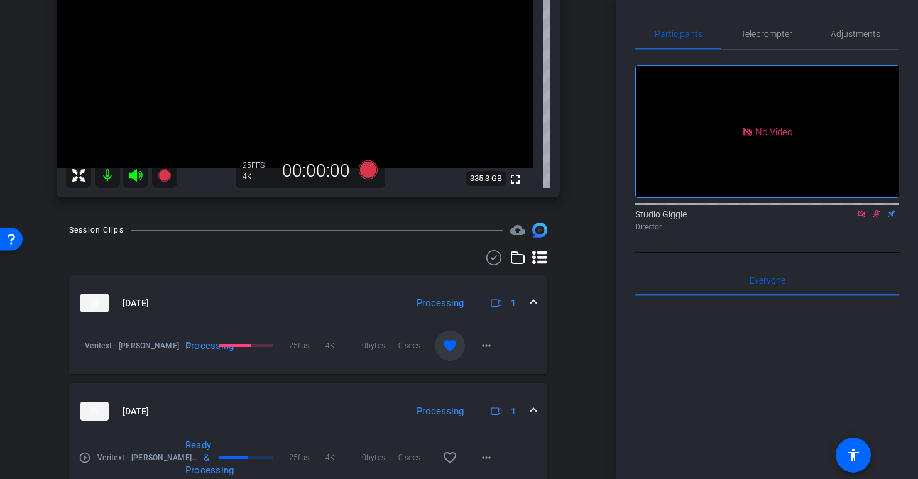
click at [862, 217] on icon at bounding box center [861, 213] width 7 height 7
click at [863, 218] on icon at bounding box center [861, 213] width 10 height 9
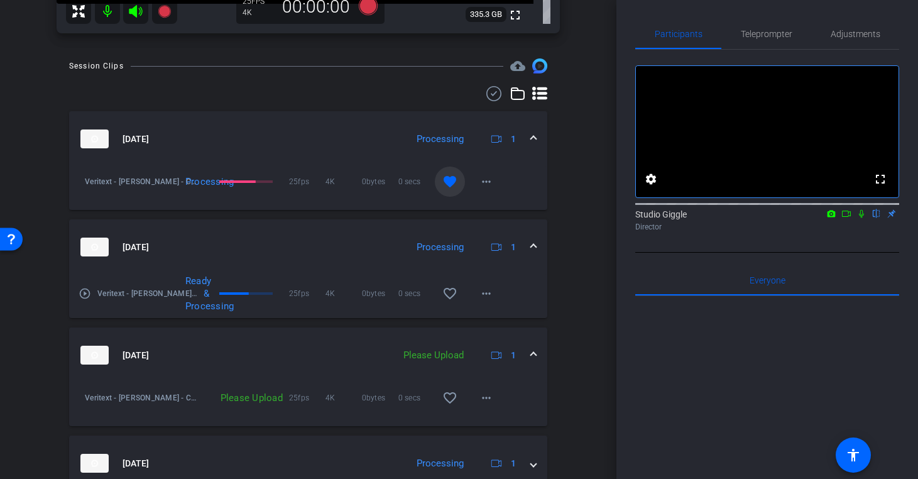
scroll to position [374, 0]
click at [847, 218] on icon at bounding box center [846, 213] width 10 height 9
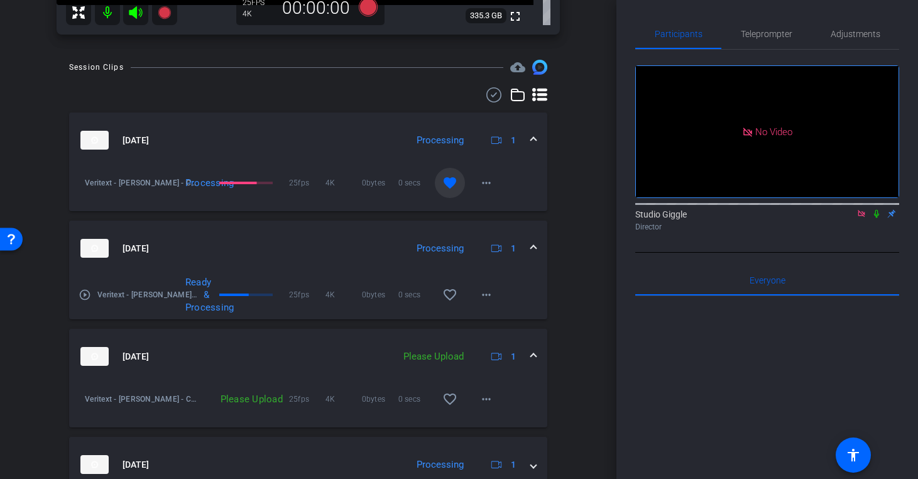
click at [874, 218] on icon at bounding box center [876, 213] width 10 height 9
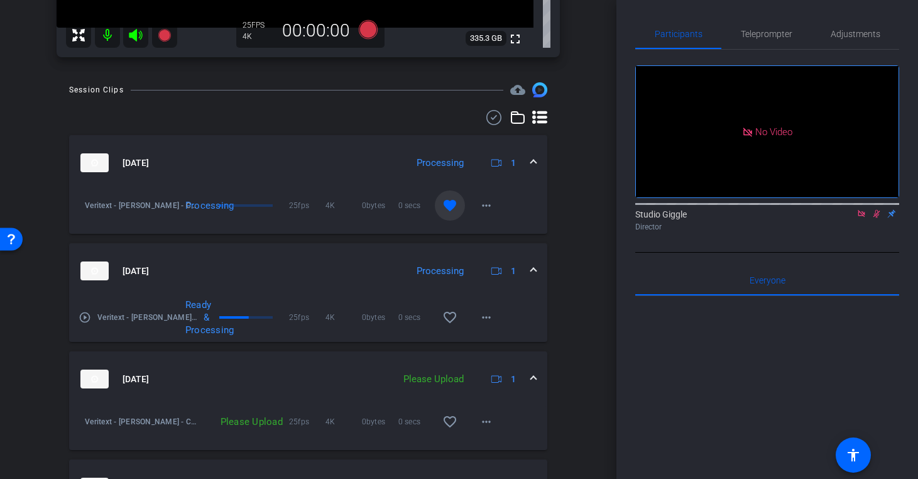
scroll to position [349, 0]
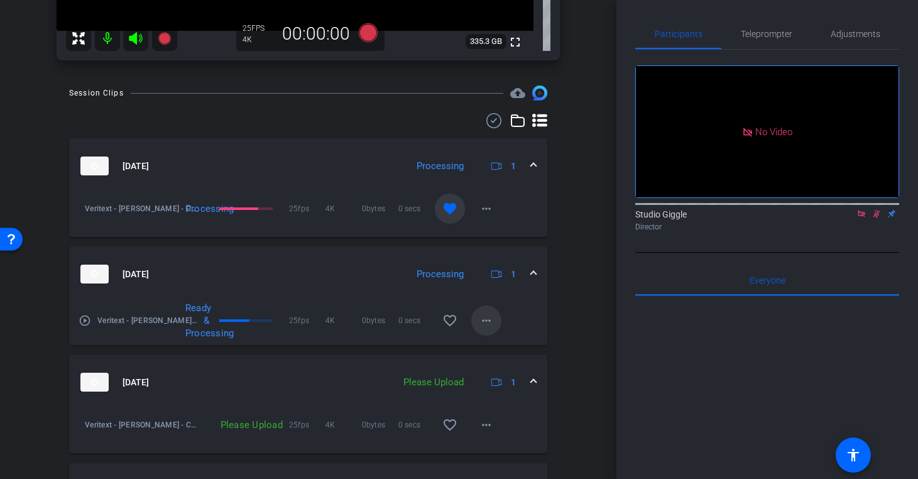
click at [480, 320] on mat-icon "more_horiz" at bounding box center [486, 320] width 15 height 15
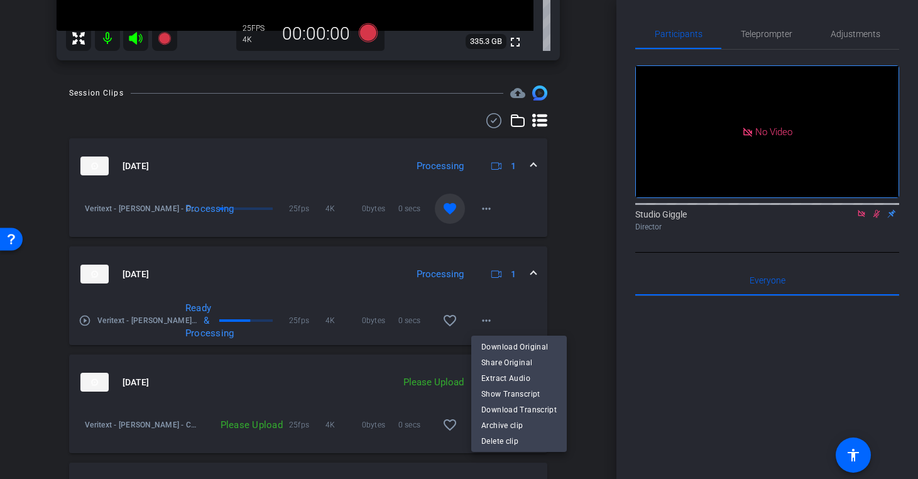
click at [571, 271] on div at bounding box center [459, 239] width 918 height 479
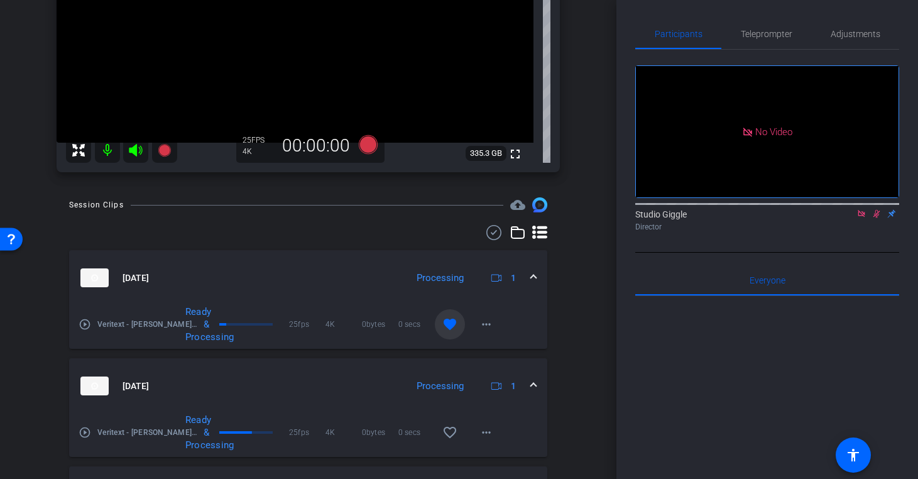
scroll to position [137, 0]
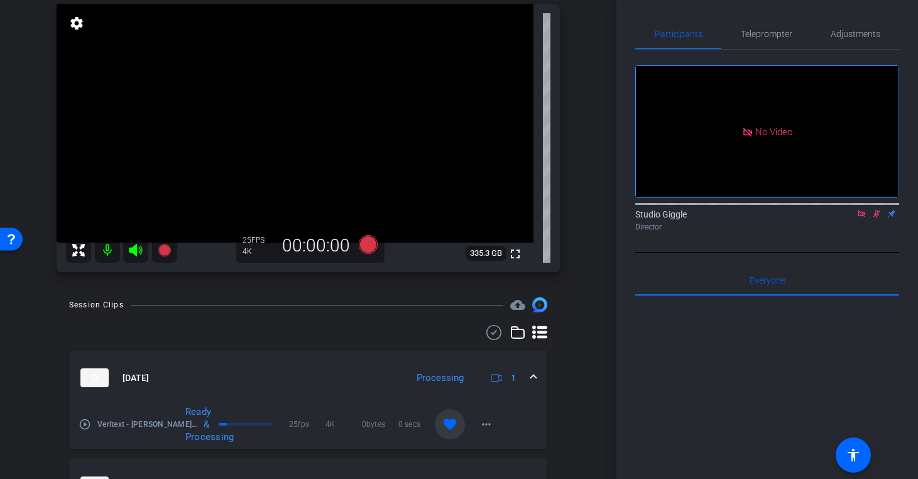
click at [874, 218] on icon at bounding box center [876, 214] width 7 height 8
click at [861, 218] on icon at bounding box center [861, 213] width 10 height 9
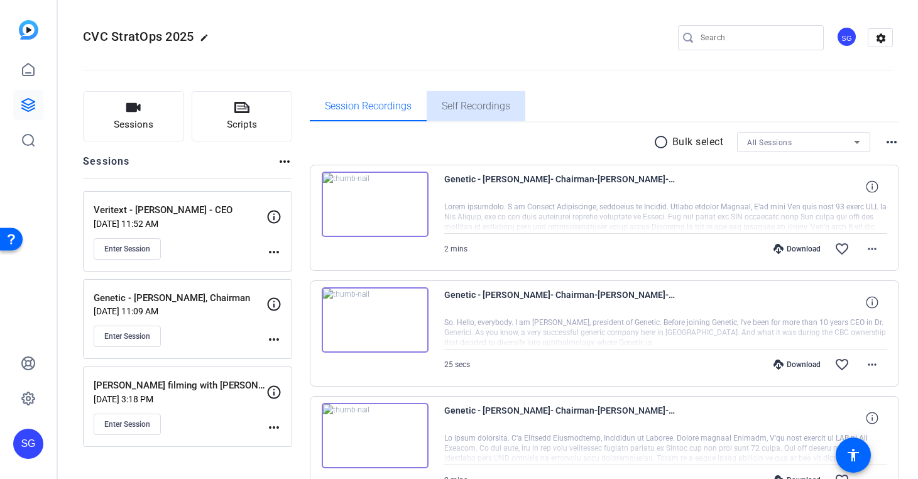
click at [477, 104] on span "Self Recordings" at bounding box center [476, 106] width 68 height 10
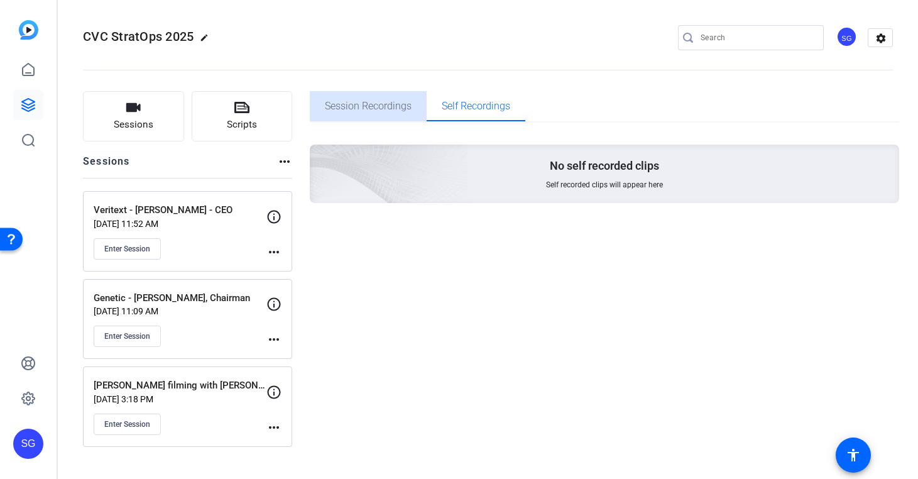
click at [397, 106] on span "Session Recordings" at bounding box center [368, 106] width 87 height 10
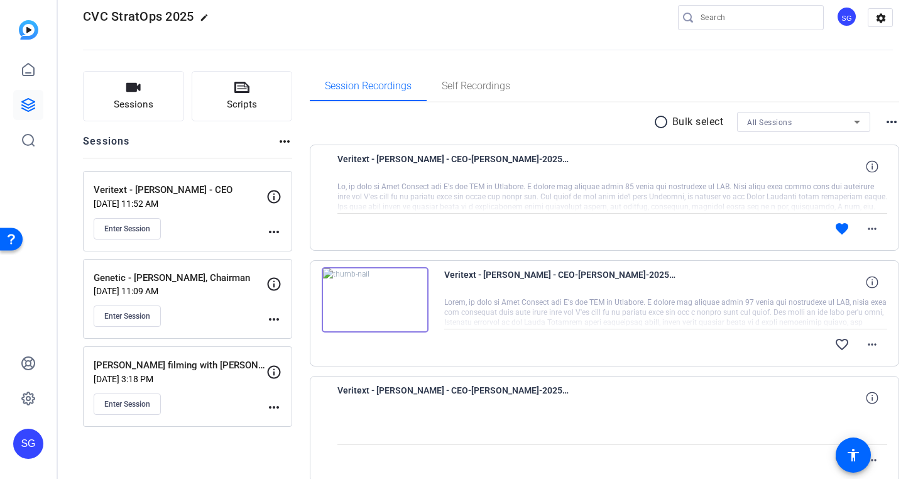
scroll to position [19, 0]
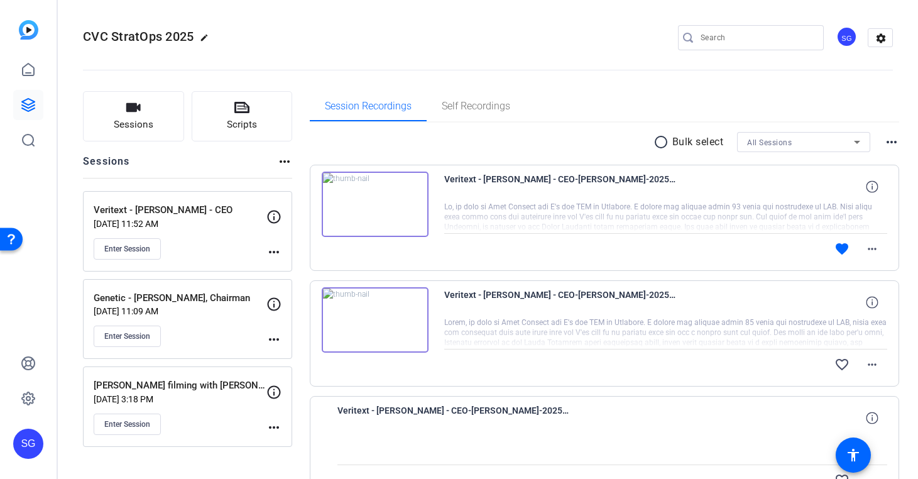
click at [371, 206] on img at bounding box center [375, 204] width 107 height 65
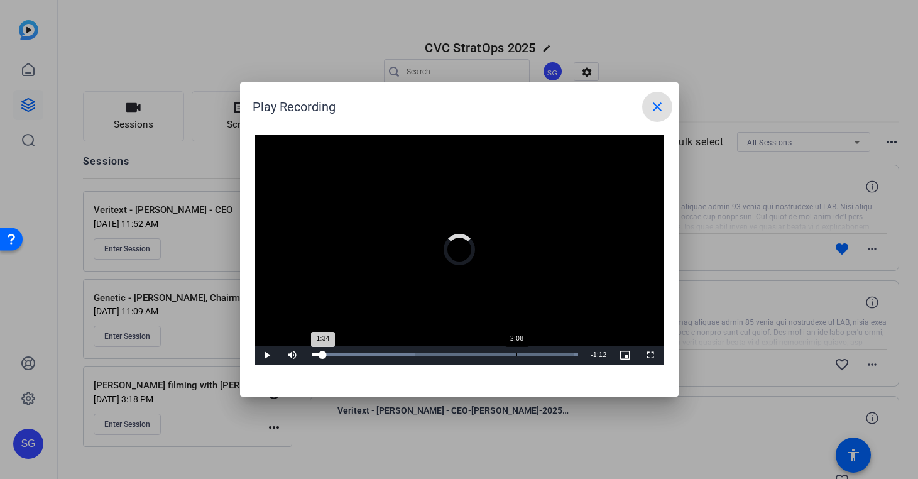
drag, startPoint x: 462, startPoint y: 356, endPoint x: 523, endPoint y: 358, distance: 61.0
click at [523, 358] on div "Loaded : 100.00% 2:08 1:34" at bounding box center [445, 355] width 280 height 19
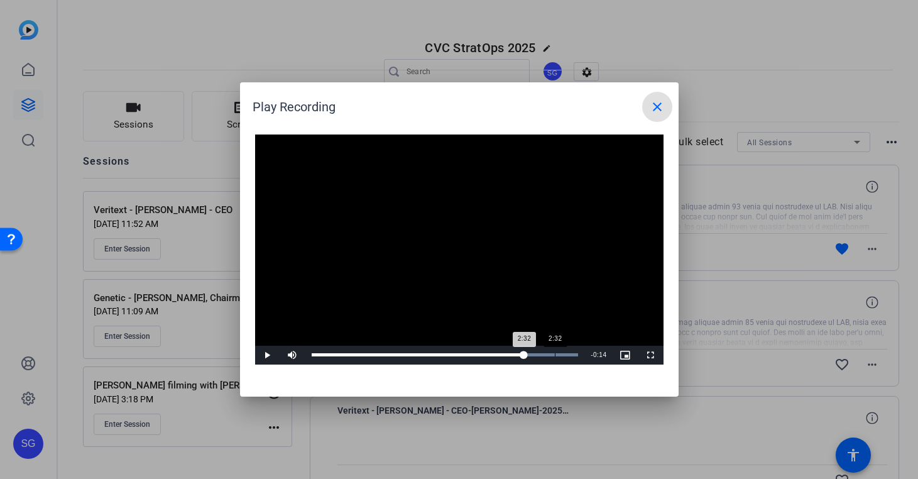
click at [554, 359] on div "Loaded : 100.00% 2:32 2:32" at bounding box center [445, 355] width 280 height 19
click at [574, 356] on div "2:44" at bounding box center [574, 354] width 1 height 3
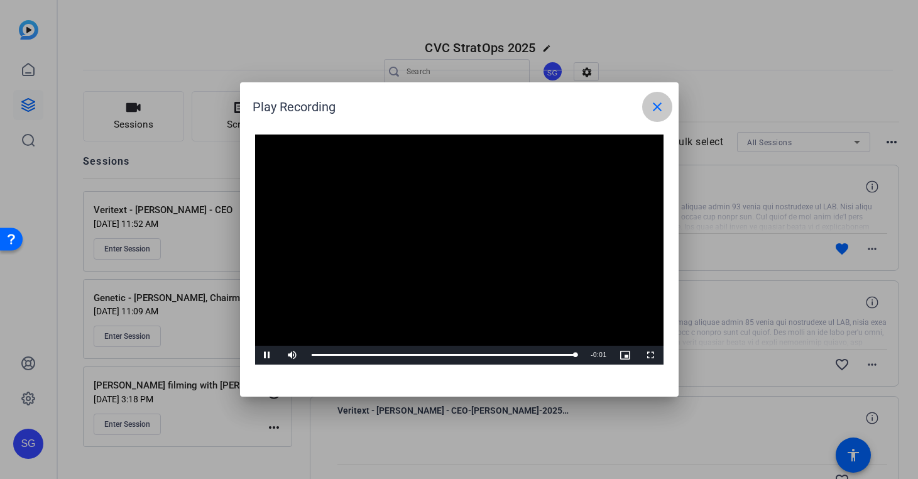
click at [655, 109] on mat-icon "close" at bounding box center [657, 106] width 15 height 15
